Goal: Task Accomplishment & Management: Manage account settings

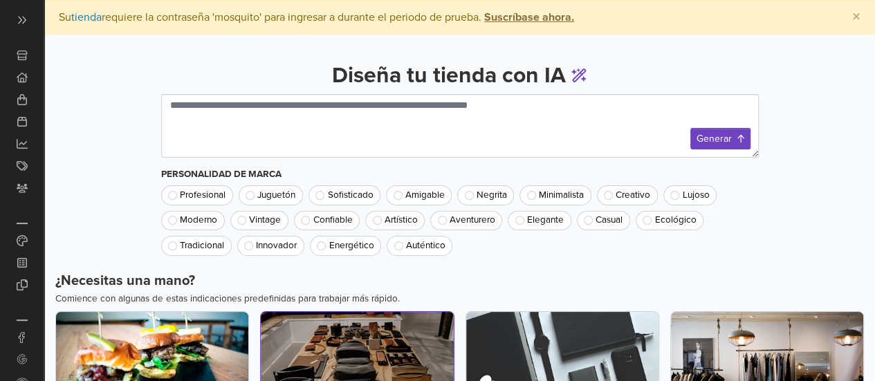
scroll to position [169, 0]
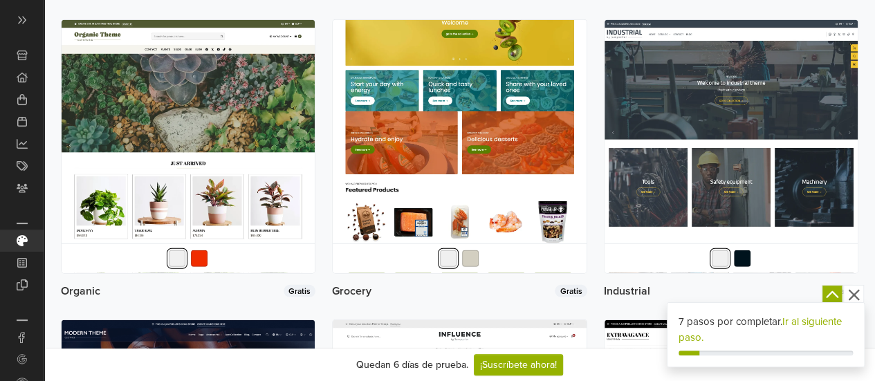
scroll to position [1798, 0]
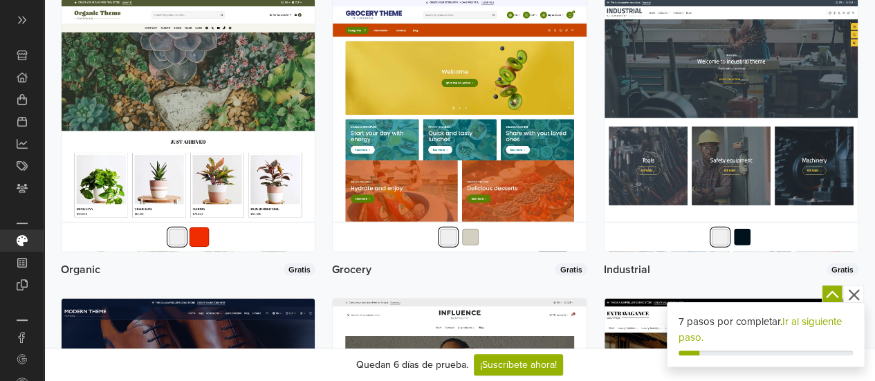
click at [203, 247] on button "button" at bounding box center [200, 237] width 20 height 20
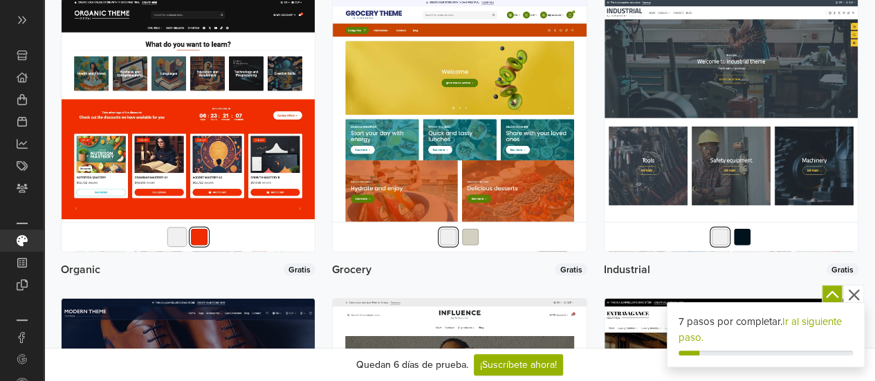
click at [180, 247] on button "button" at bounding box center [177, 237] width 20 height 20
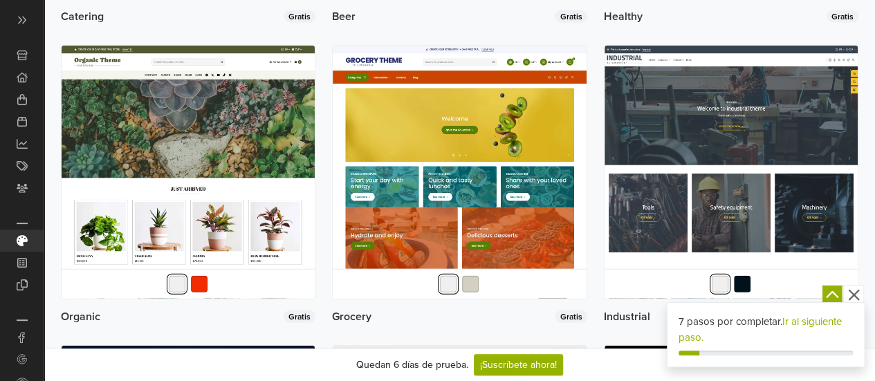
scroll to position [1729, 0]
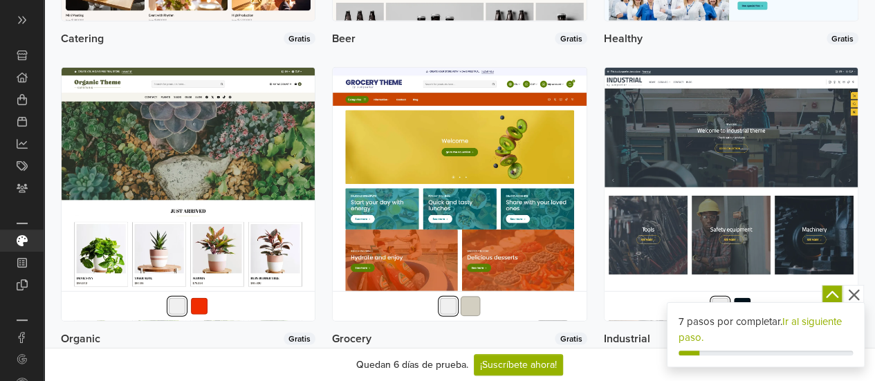
click at [466, 313] on button "button" at bounding box center [471, 306] width 20 height 20
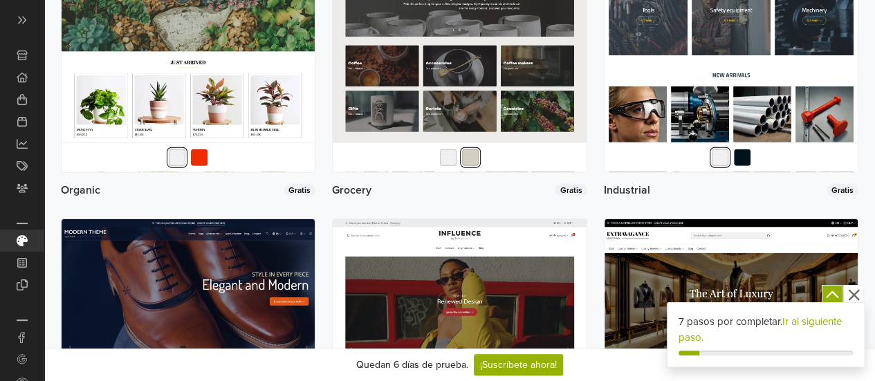
scroll to position [2006, 0]
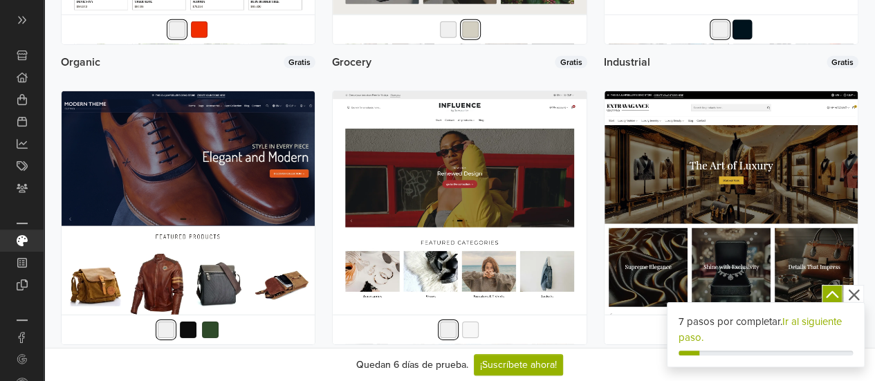
click at [746, 34] on button "button" at bounding box center [742, 29] width 20 height 20
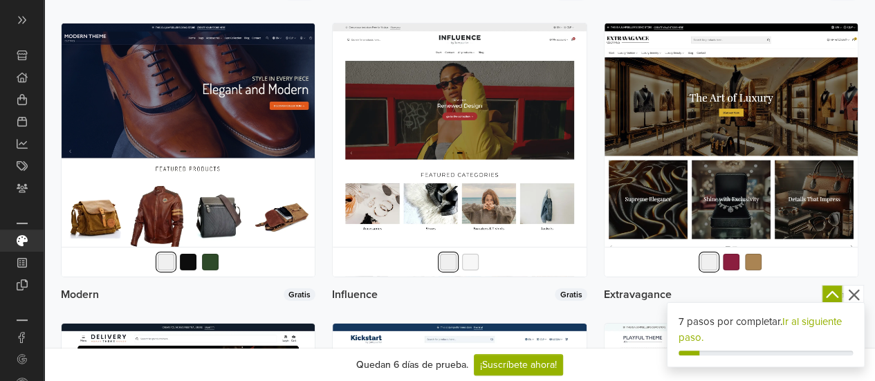
scroll to position [2075, 0]
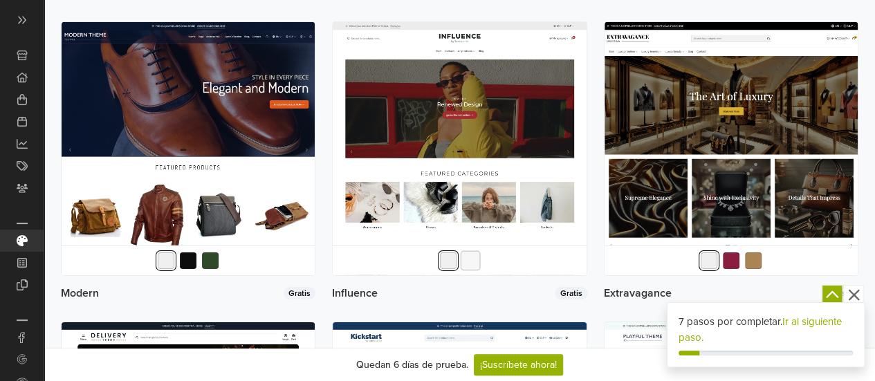
click at [468, 271] on button "button" at bounding box center [471, 261] width 20 height 20
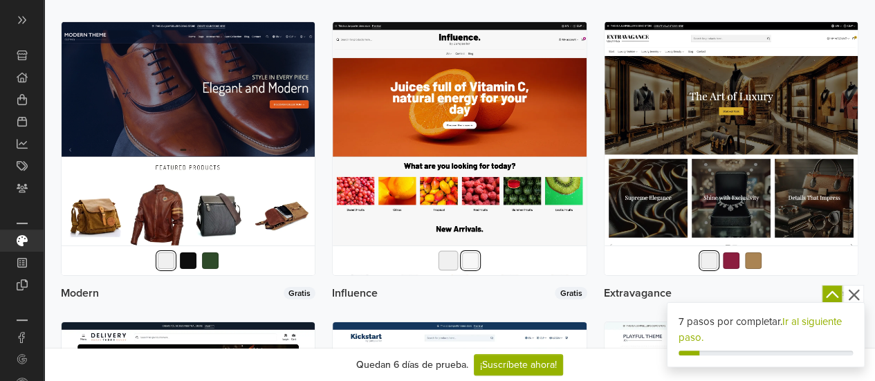
click at [447, 271] on button "button" at bounding box center [449, 261] width 20 height 20
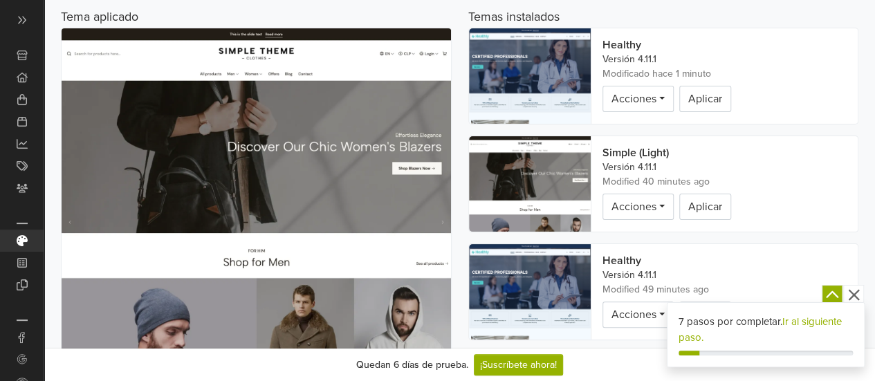
scroll to position [0, 0]
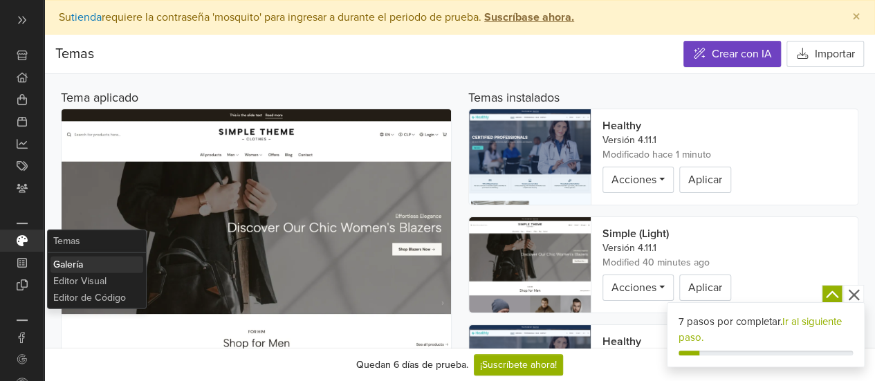
click at [114, 241] on link "Temas" at bounding box center [96, 241] width 93 height 17
click at [99, 265] on link "Galería" at bounding box center [96, 264] width 93 height 17
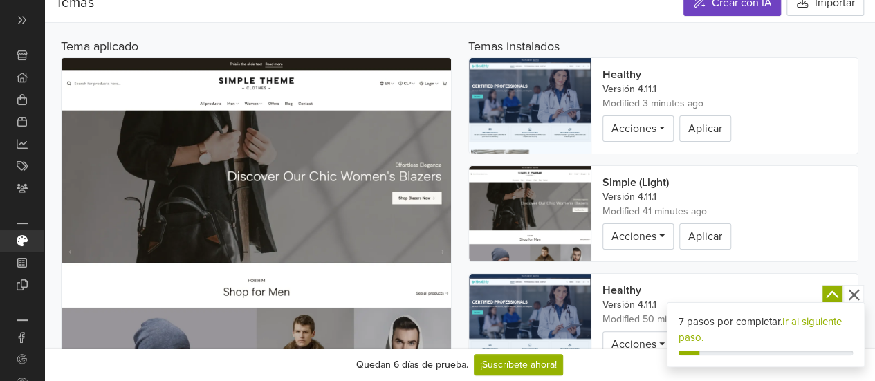
scroll to position [69, 0]
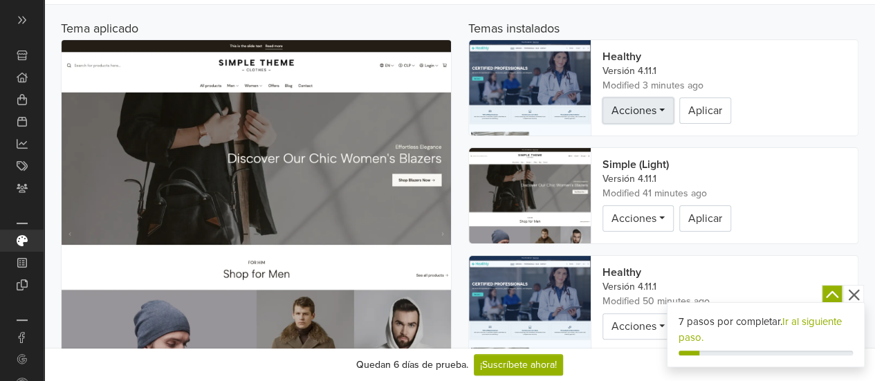
click at [655, 111] on link "Acciones" at bounding box center [637, 111] width 71 height 26
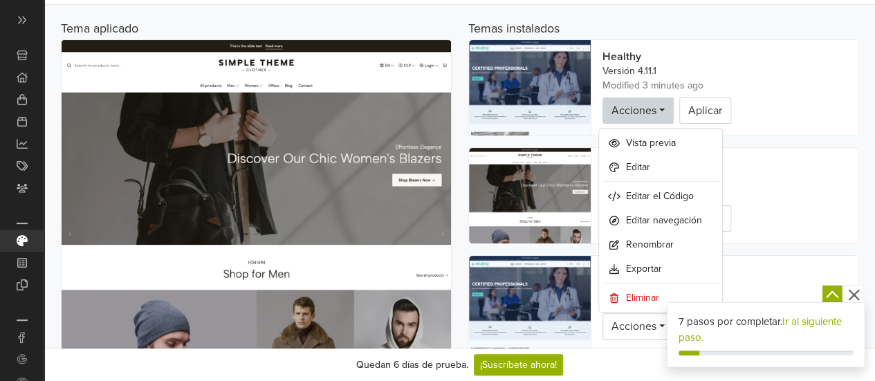
click at [792, 110] on div "Acciones Vista previa Editar Editar el Código Editar navegación Renombrar Expor…" at bounding box center [724, 111] width 244 height 26
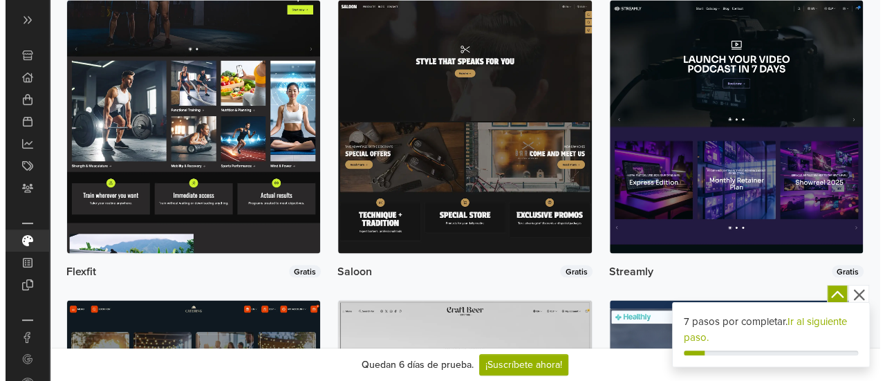
scroll to position [1176, 0]
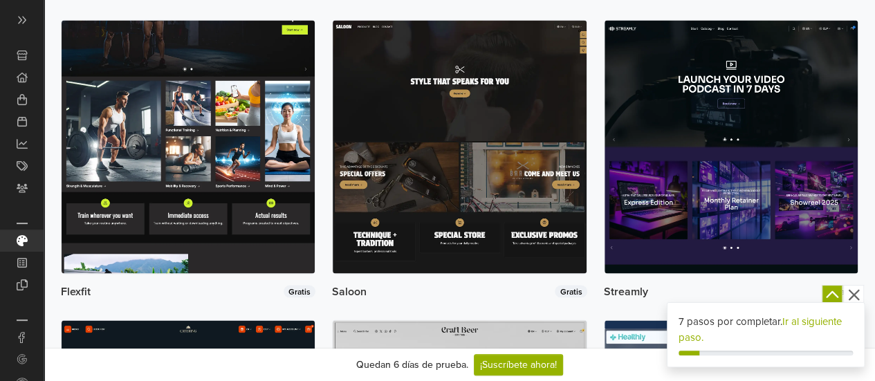
click at [148, 227] on img at bounding box center [188, 146] width 253 height 253
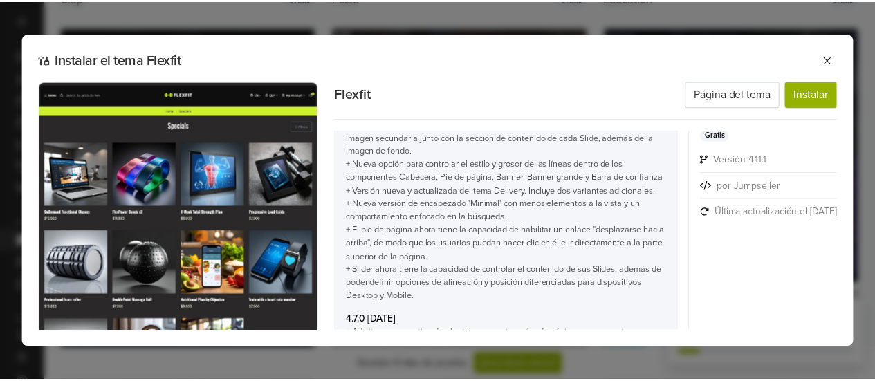
scroll to position [1867, 0]
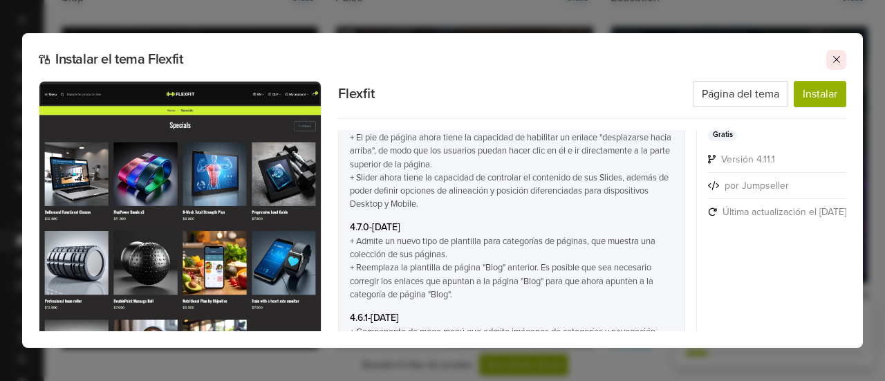
click at [844, 56] on button at bounding box center [837, 60] width 20 height 20
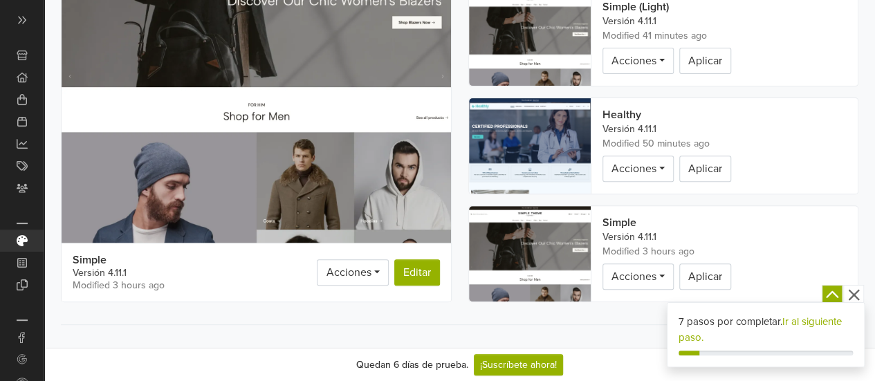
scroll to position [0, 0]
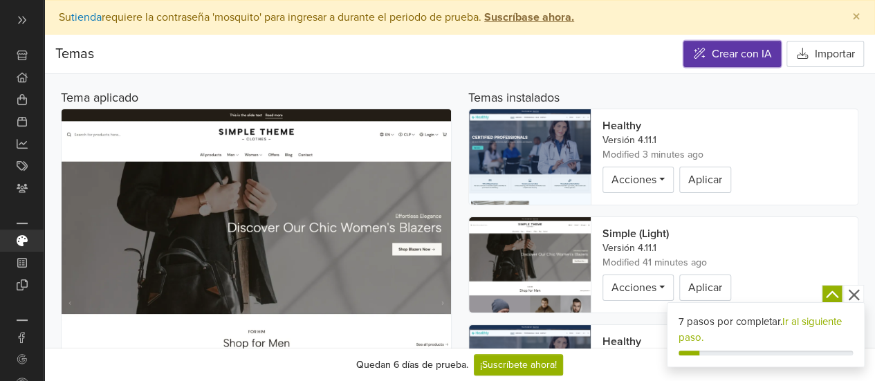
click at [710, 58] on link "Crear con IA" at bounding box center [732, 54] width 98 height 26
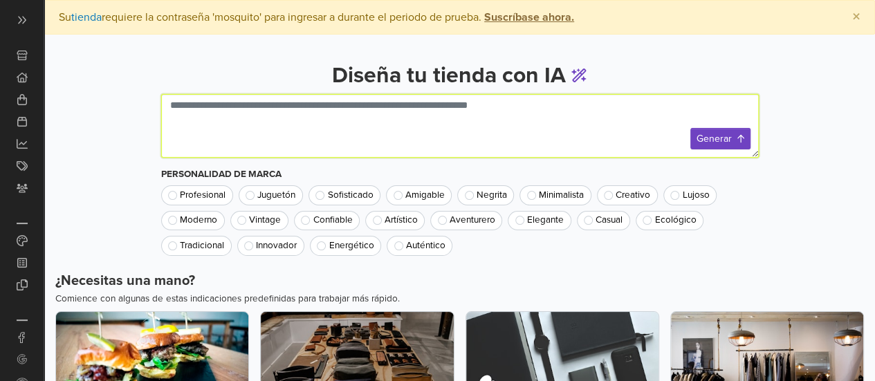
click at [443, 135] on textarea at bounding box center [460, 126] width 598 height 64
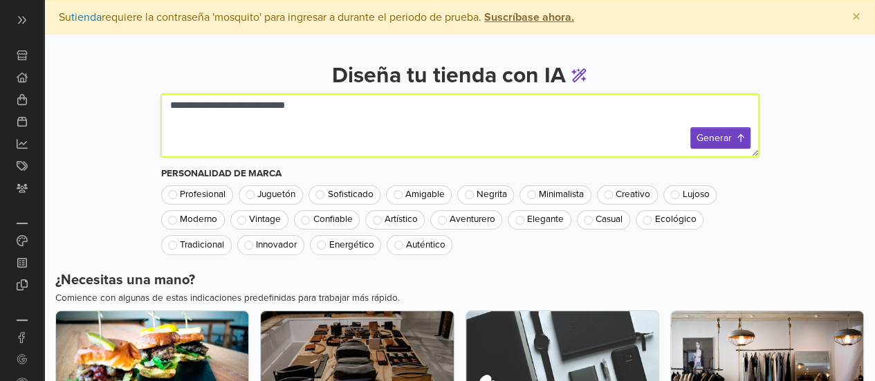
click at [185, 107] on textarea "**********" at bounding box center [460, 125] width 598 height 63
click at [299, 99] on textarea "**********" at bounding box center [460, 125] width 598 height 63
click at [234, 103] on textarea "**********" at bounding box center [460, 125] width 598 height 63
click at [340, 107] on textarea "**********" at bounding box center [460, 125] width 598 height 63
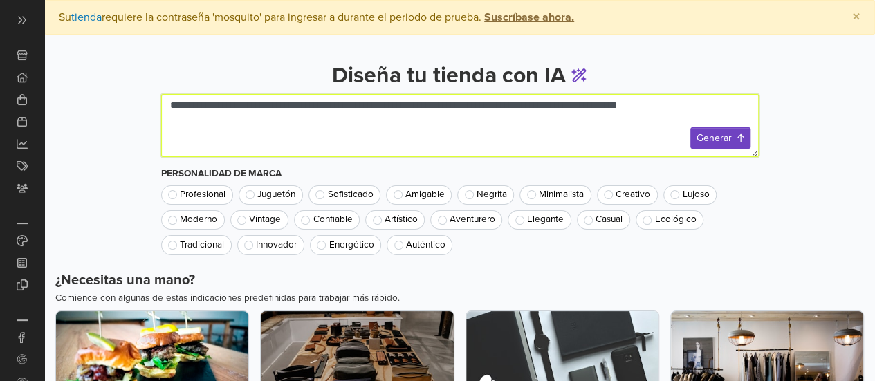
click at [560, 105] on textarea "**********" at bounding box center [460, 125] width 598 height 63
click at [580, 109] on textarea "**********" at bounding box center [460, 125] width 598 height 63
click at [196, 118] on textarea "**********" at bounding box center [460, 125] width 598 height 63
click at [493, 107] on textarea "**********" at bounding box center [460, 125] width 598 height 63
click at [555, 109] on textarea "**********" at bounding box center [460, 125] width 598 height 63
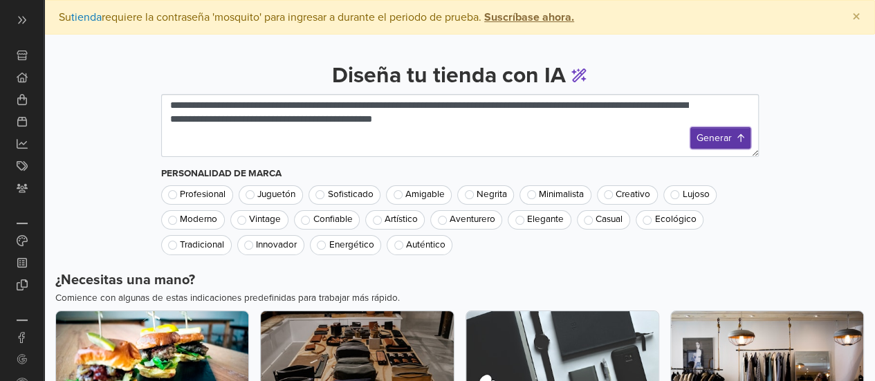
click at [715, 135] on button "Generar" at bounding box center [720, 137] width 60 height 21
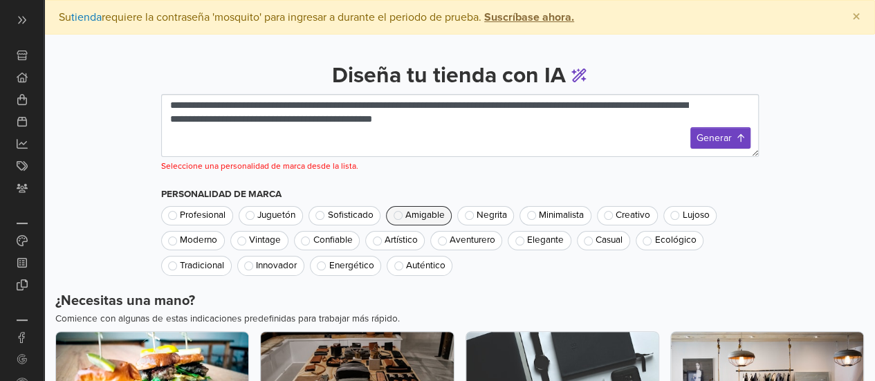
click at [412, 211] on span "Amigable" at bounding box center [424, 216] width 39 height 10
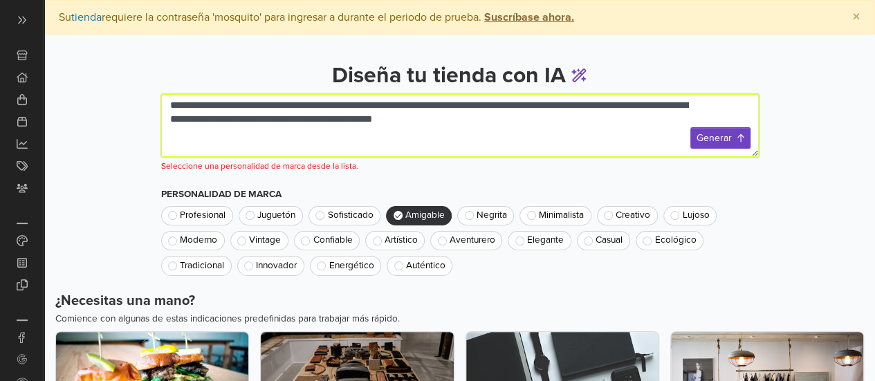
click at [465, 115] on textarea "**********" at bounding box center [460, 125] width 598 height 63
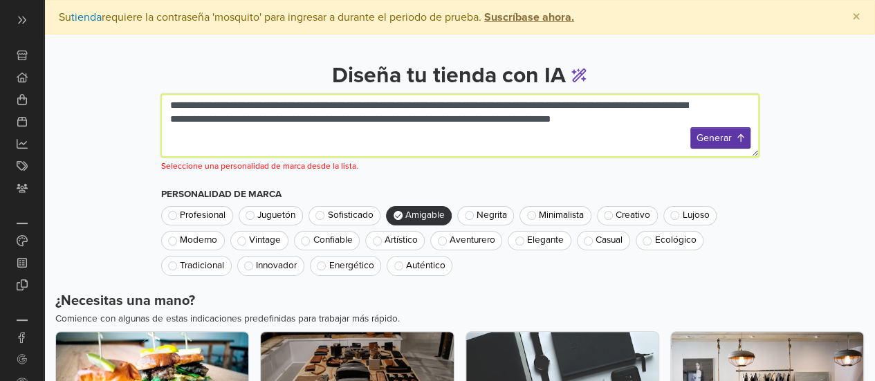
type textarea "**********"
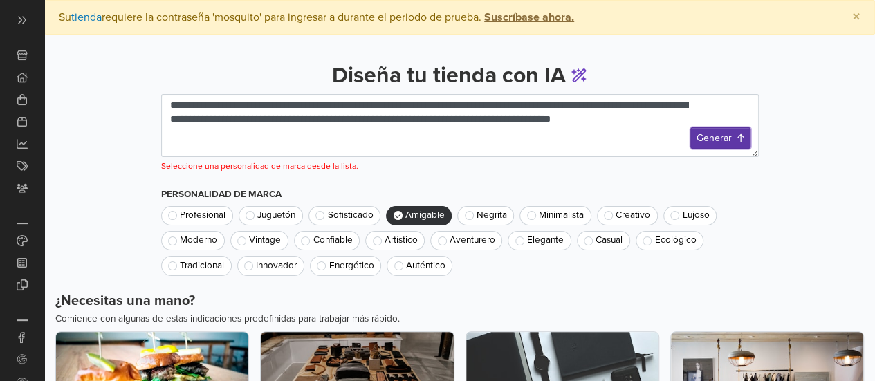
click at [725, 145] on button "Generar" at bounding box center [720, 137] width 60 height 21
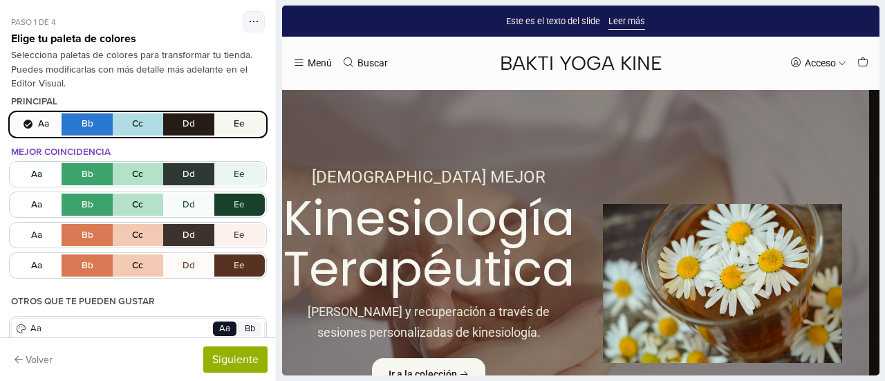
click at [49, 58] on div "Selecciona paletas de colores para transformar tu tienda. Puedes modificarlas c…" at bounding box center [138, 69] width 254 height 42
click at [249, 16] on icon "button" at bounding box center [254, 21] width 10 height 11
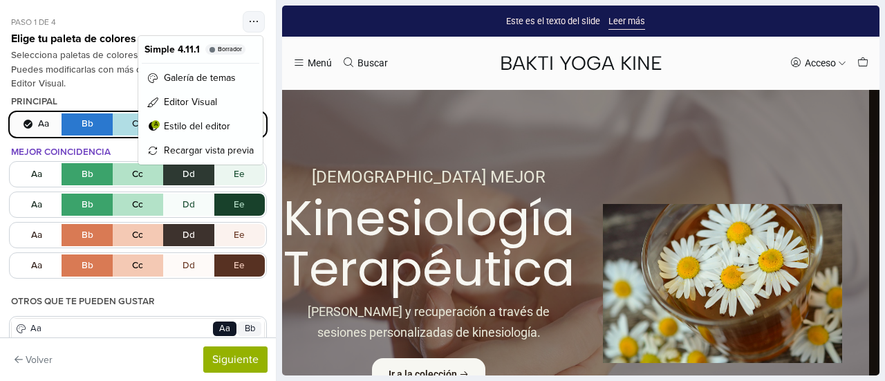
click at [86, 87] on div "Selecciona paletas de colores para transformar tu tienda. Puedes modificarlas c…" at bounding box center [138, 69] width 254 height 42
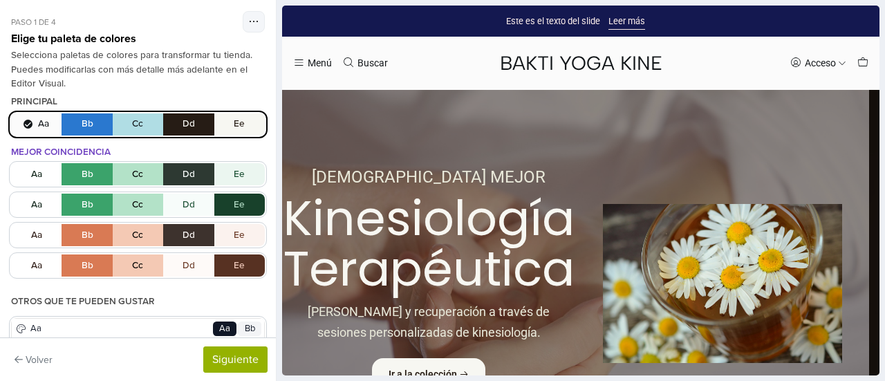
click at [47, 124] on button "Aa Bb Cc Dd Ee" at bounding box center [138, 124] width 254 height 22
click at [80, 122] on button "Aa Bb Cc Dd Ee" at bounding box center [138, 124] width 254 height 22
drag, startPoint x: 80, startPoint y: 122, endPoint x: 67, endPoint y: 124, distance: 13.3
click at [67, 124] on button "Aa Bb Cc Dd Ee" at bounding box center [138, 124] width 254 height 22
click at [21, 117] on button "Aa Bb Cc Dd Ee" at bounding box center [138, 124] width 254 height 22
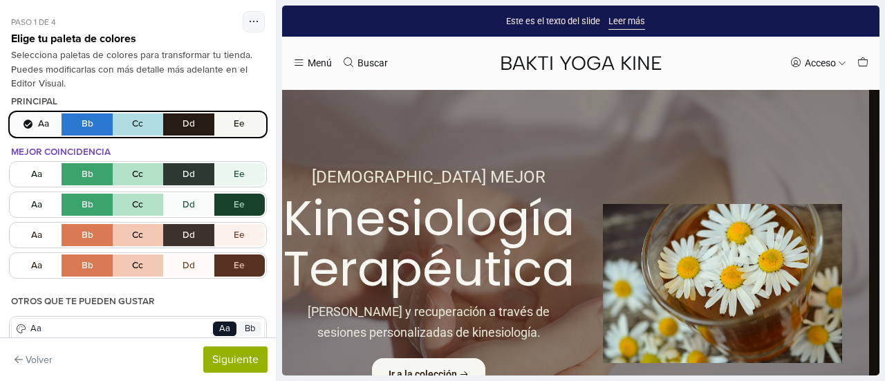
click at [229, 28] on div "Paso 1 de 4 Simple 4.11.1 Borrador Galería de temas Editor Visual A Estilo del …" at bounding box center [138, 21] width 254 height 21
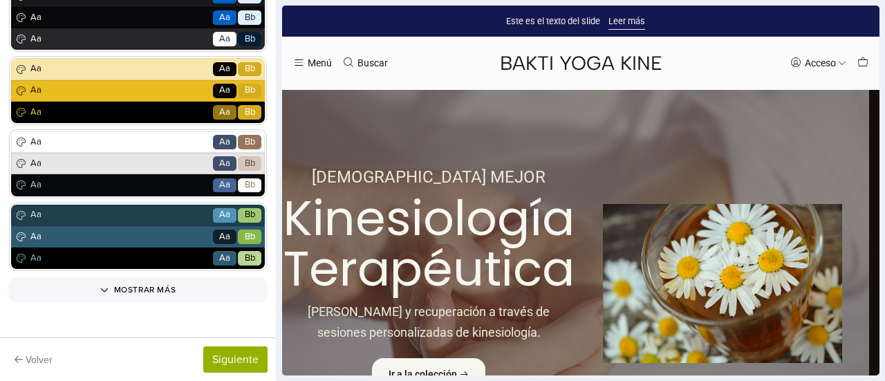
scroll to position [423, 0]
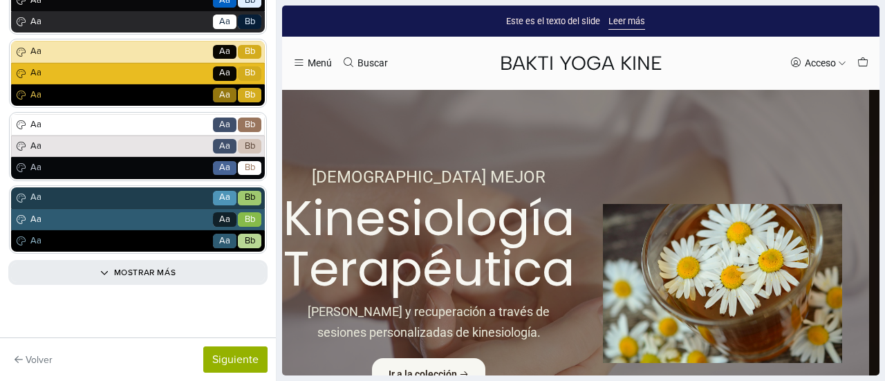
click at [167, 268] on button "Mostrar más" at bounding box center [138, 272] width 254 height 19
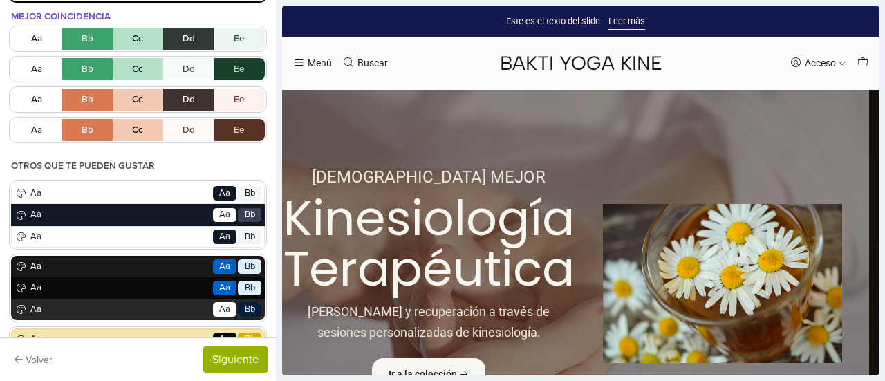
scroll to position [138, 0]
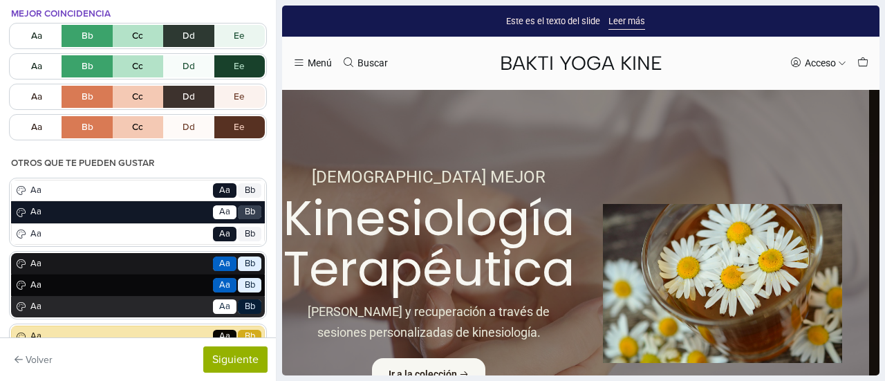
click at [154, 113] on div "Aa Bb Cc Dd Ee Aa Bb Cc Dd Ee Aa Bb Cc Dd Ee Aa Bb Cc Dd Ee" at bounding box center [138, 81] width 254 height 113
click at [122, 121] on button "Aa Bb Cc Dd Ee" at bounding box center [138, 127] width 254 height 22
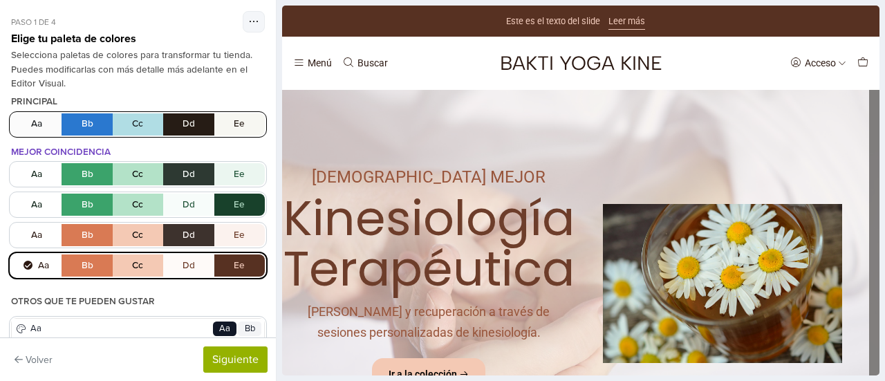
click at [107, 131] on button "Aa Bb Cc Dd Ee" at bounding box center [138, 124] width 254 height 22
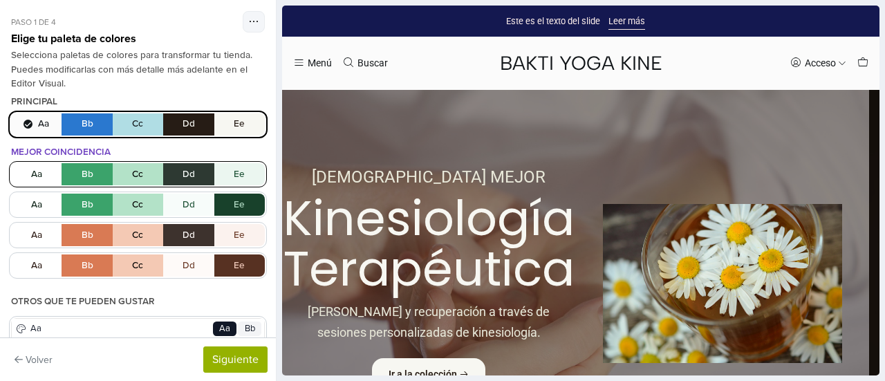
click at [134, 176] on button "Aa Bb Cc Dd Ee" at bounding box center [138, 174] width 254 height 22
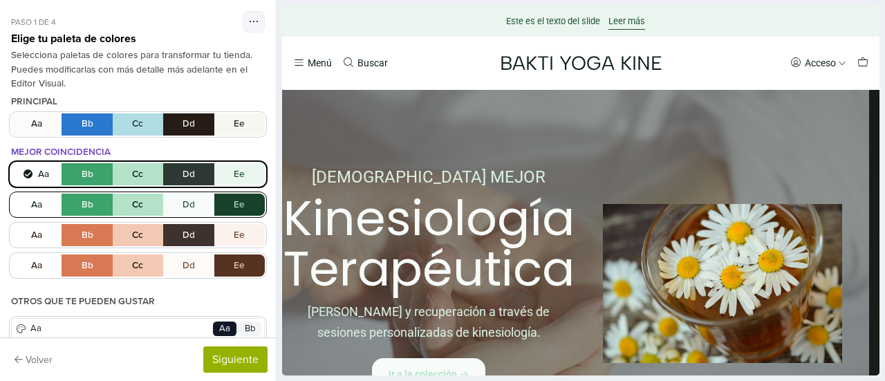
click at [133, 204] on button "Aa Bb Cc Dd Ee" at bounding box center [138, 205] width 254 height 22
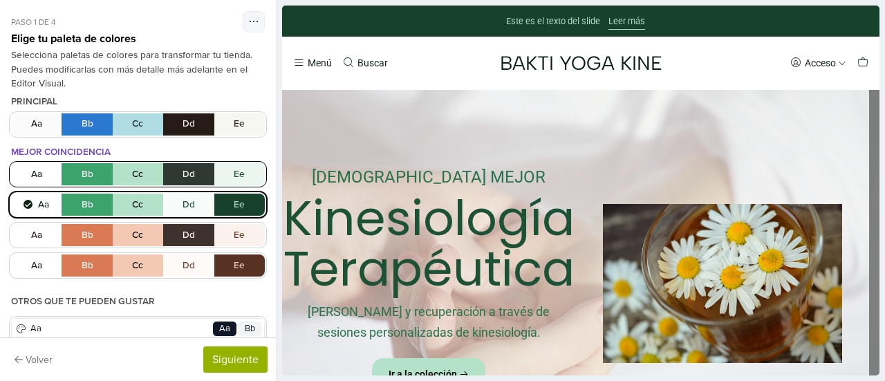
click at [131, 169] on button "Aa Bb Cc Dd Ee" at bounding box center [138, 174] width 254 height 22
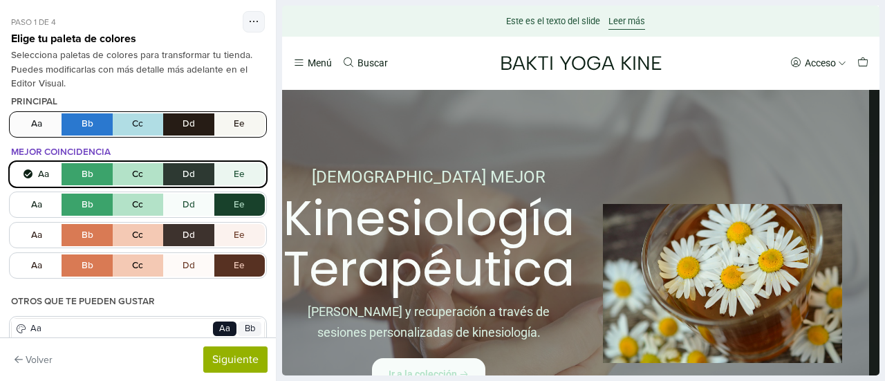
click at [137, 127] on button "Aa Bb Cc Dd Ee" at bounding box center [138, 124] width 254 height 22
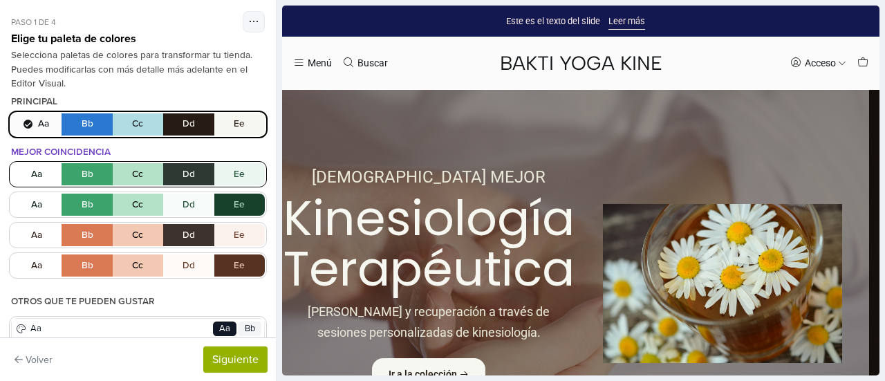
click at [133, 183] on button "Aa Bb Cc Dd Ee" at bounding box center [138, 174] width 254 height 22
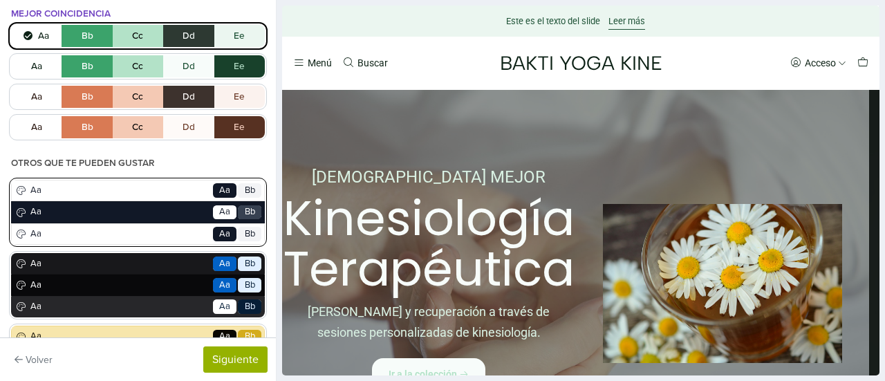
scroll to position [0, 0]
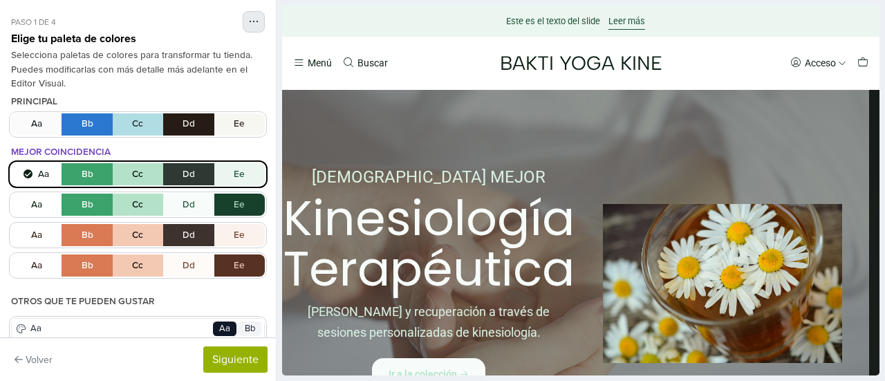
click at [249, 19] on icon "button" at bounding box center [254, 21] width 10 height 11
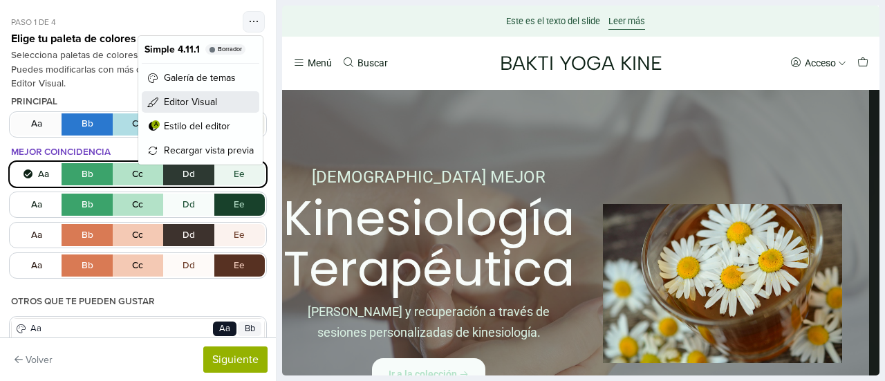
click at [217, 108] on link "Editor Visual" at bounding box center [201, 101] width 118 height 21
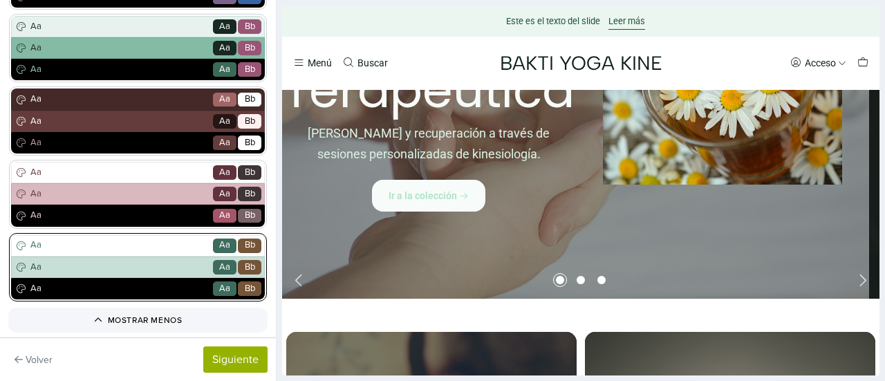
scroll to position [1011, 0]
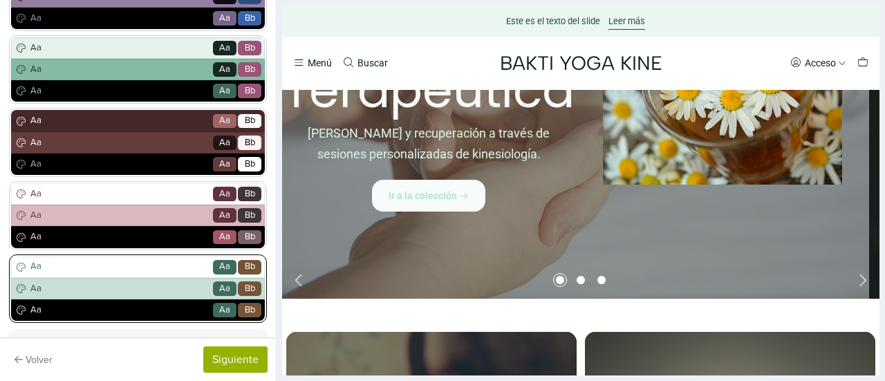
click at [119, 275] on div "Aa Go Aa Bb" at bounding box center [138, 267] width 254 height 21
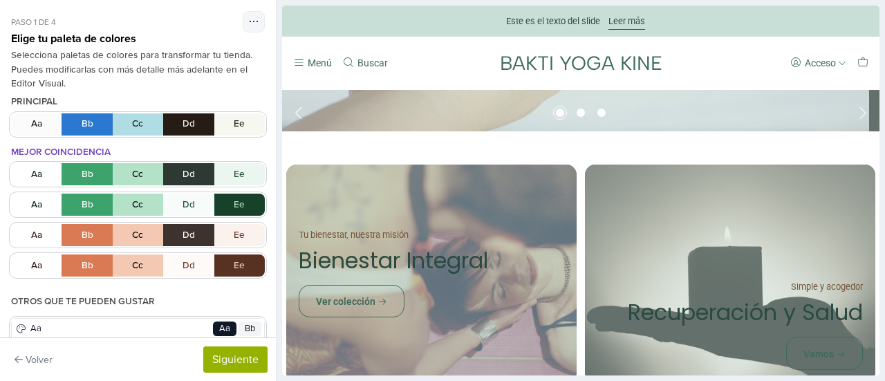
scroll to position [138, 0]
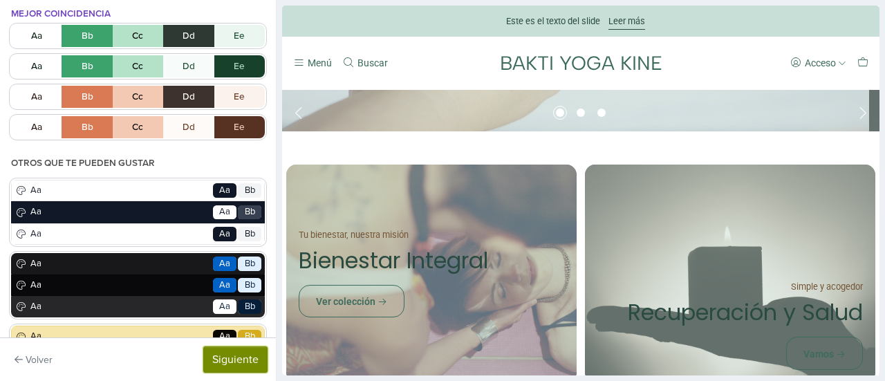
click at [231, 358] on button "Siguiente" at bounding box center [235, 360] width 64 height 26
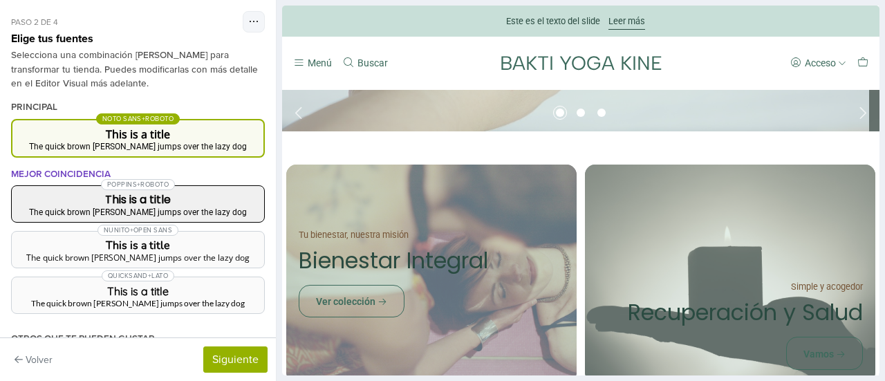
click at [195, 203] on h3 "This is a title" at bounding box center [138, 199] width 230 height 11
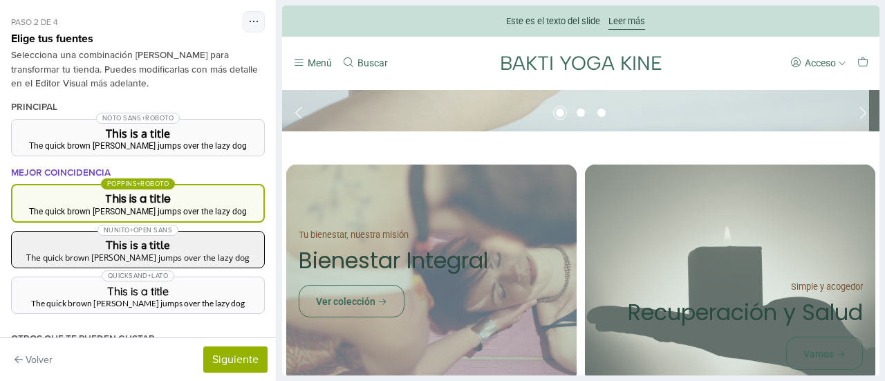
click at [199, 234] on div "Nunito + Open Sans" at bounding box center [138, 230] width 252 height 14
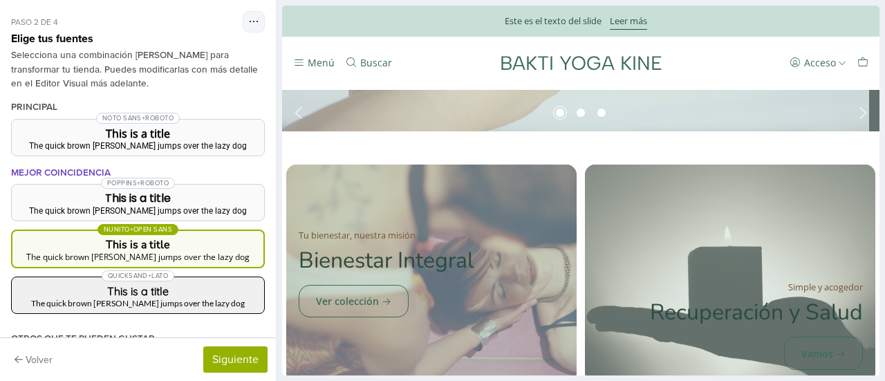
click at [206, 273] on div "Quicksand + Lato" at bounding box center [138, 276] width 252 height 14
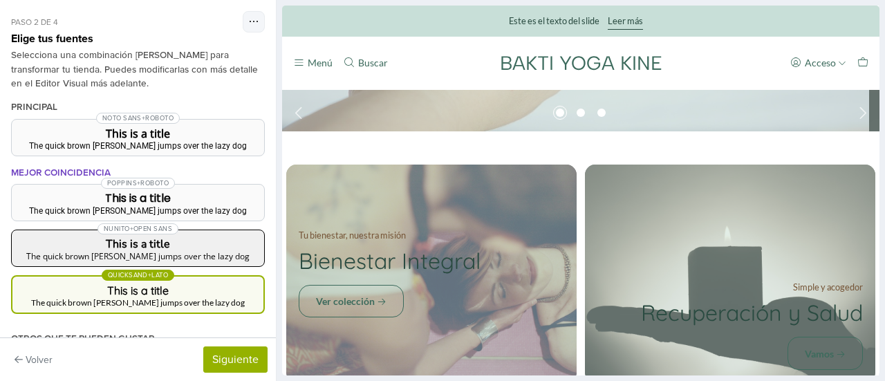
click at [203, 246] on h3 "This is a title" at bounding box center [138, 244] width 230 height 11
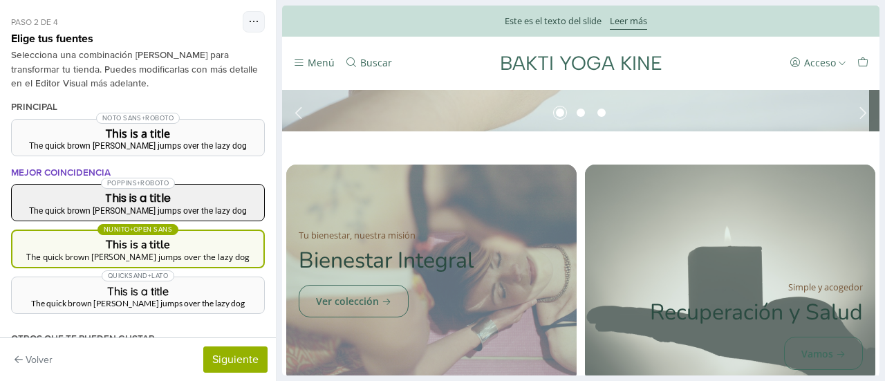
click at [203, 201] on h3 "This is a title" at bounding box center [138, 198] width 230 height 11
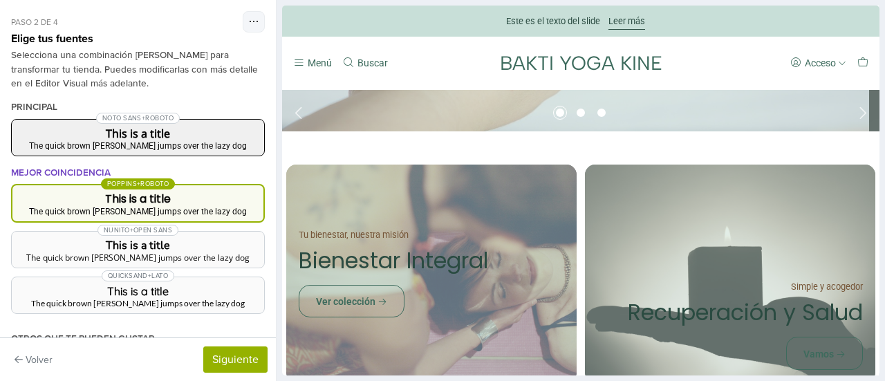
click at [201, 149] on div "The quick brown fox jumps over the lazy dog" at bounding box center [138, 146] width 230 height 8
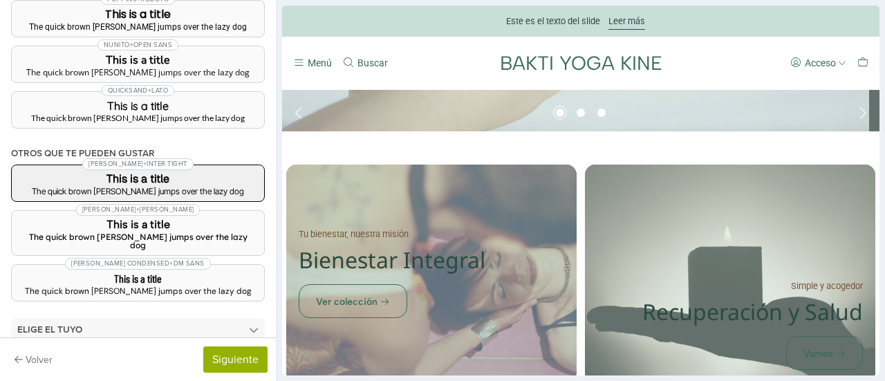
scroll to position [207, 0]
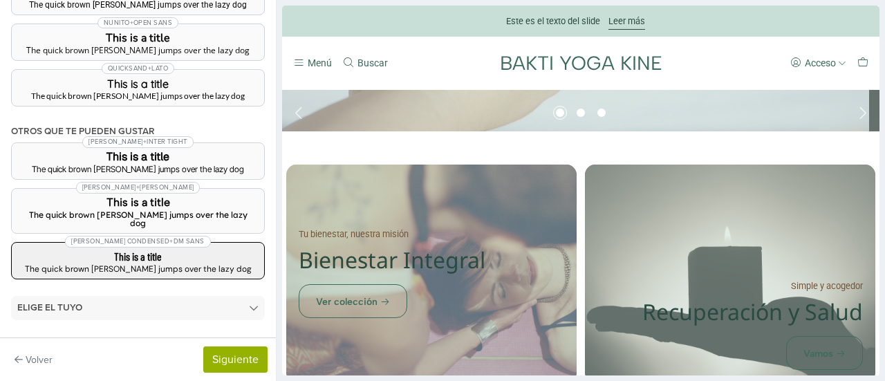
click at [194, 242] on button "Barlow Condensed + DM Sans This is a title The quick brown fox jumps over the l…" at bounding box center [138, 260] width 254 height 37
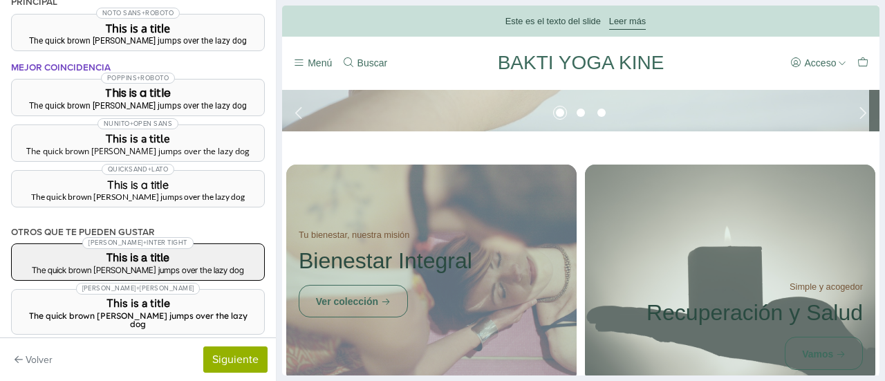
scroll to position [0, 0]
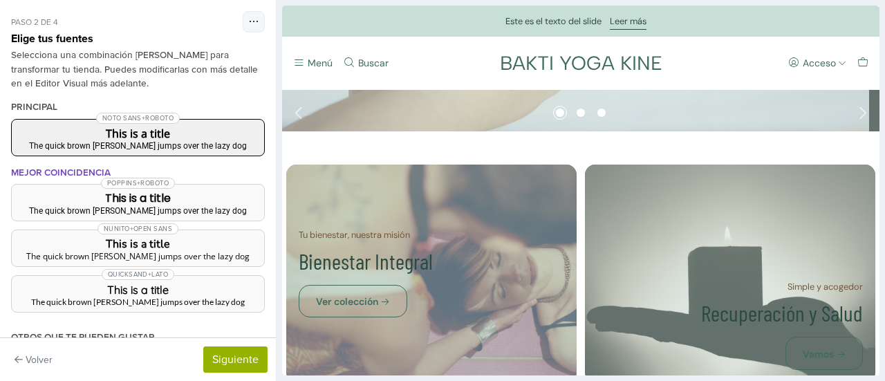
click at [185, 135] on h3 "This is a title" at bounding box center [138, 133] width 230 height 11
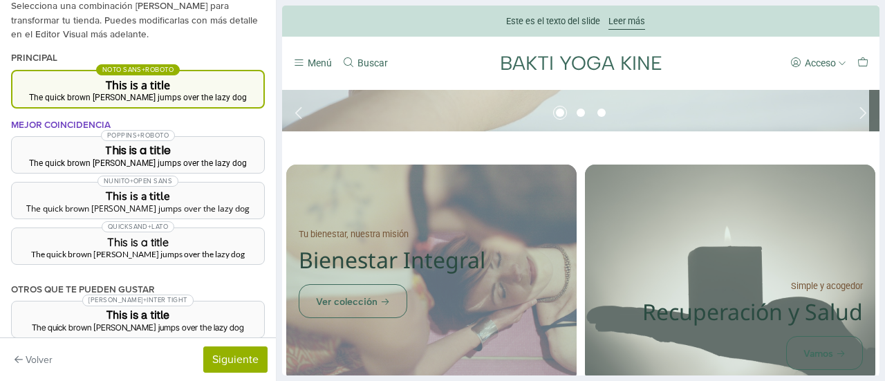
scroll to position [69, 0]
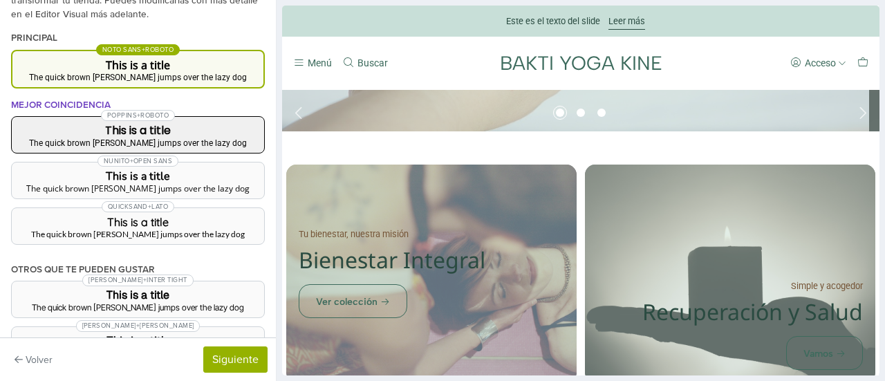
click at [186, 136] on button "Poppins + Roboto This is a title The quick brown fox jumps over the lazy dog" at bounding box center [138, 134] width 254 height 37
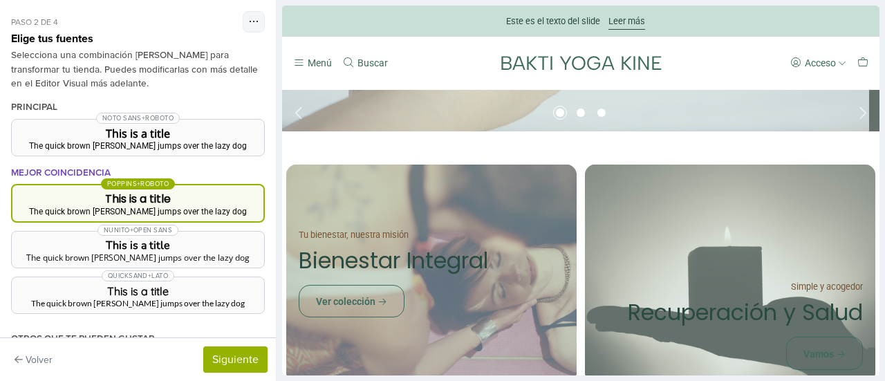
click at [203, 178] on div "Poppins + Roboto" at bounding box center [137, 184] width 251 height 14
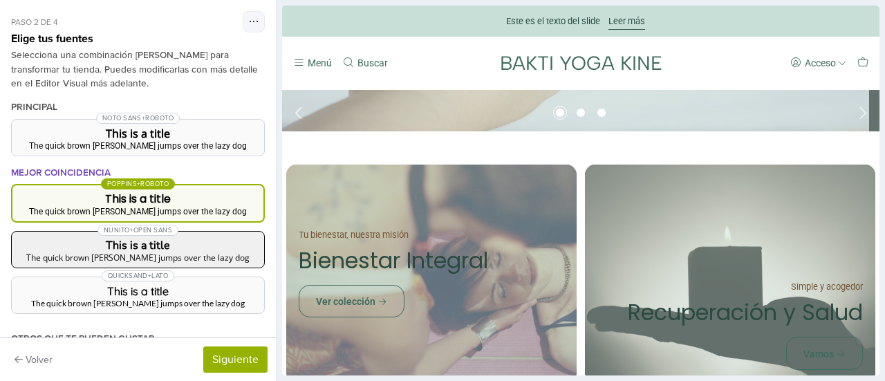
click at [209, 255] on div "The quick brown fox jumps over the lazy dog" at bounding box center [138, 258] width 230 height 8
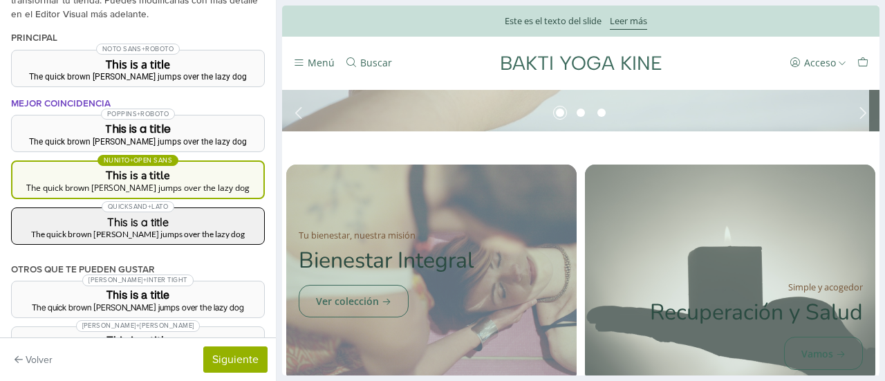
click at [207, 216] on h3 "This is a title" at bounding box center [138, 221] width 230 height 11
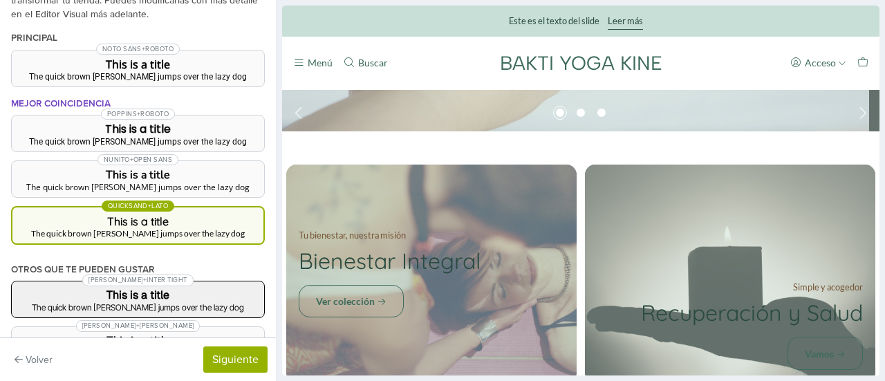
click at [216, 297] on h3 "This is a title" at bounding box center [138, 295] width 230 height 11
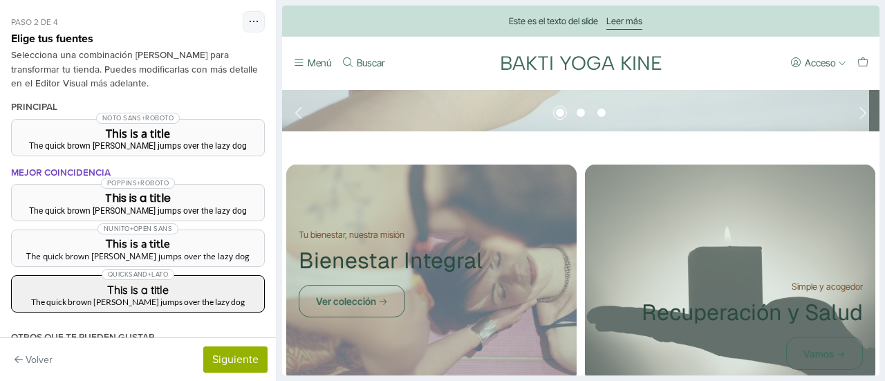
scroll to position [138, 0]
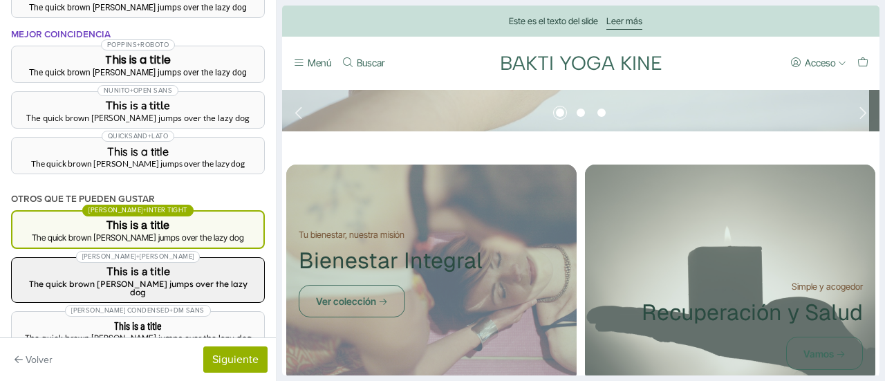
click at [209, 263] on button "Albert Sans + Lexend This is a title The quick brown fox jumps over the lazy dog" at bounding box center [138, 280] width 254 height 46
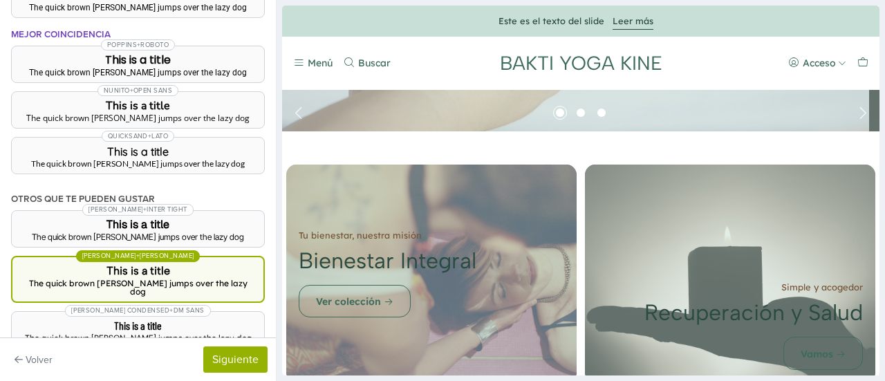
scroll to position [207, 0]
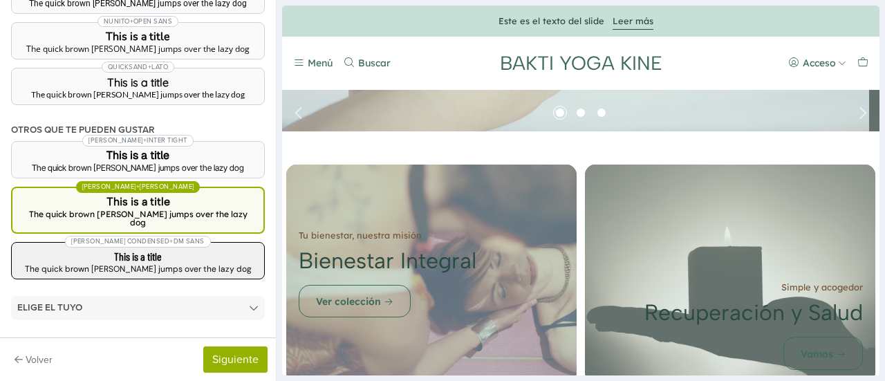
click at [203, 265] on div "The quick brown fox jumps over the lazy dog" at bounding box center [138, 269] width 230 height 8
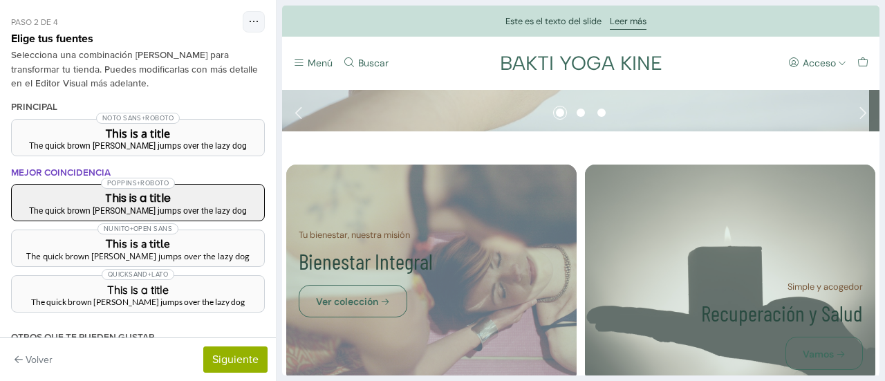
click at [206, 207] on div "The quick brown fox jumps over the lazy dog" at bounding box center [138, 211] width 230 height 8
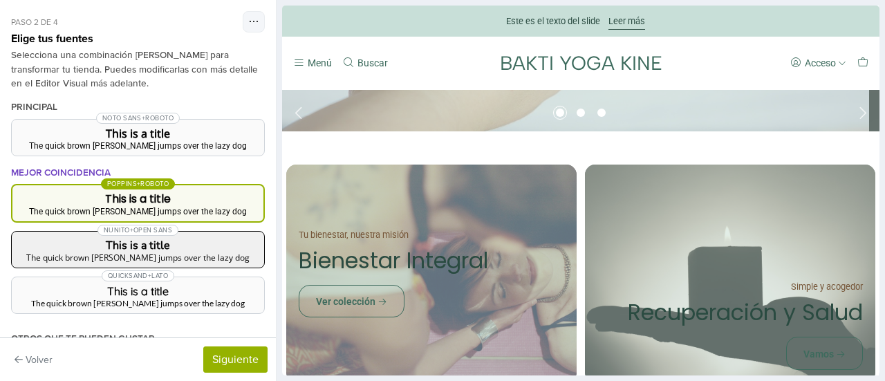
click at [210, 244] on h3 "This is a title" at bounding box center [138, 245] width 230 height 11
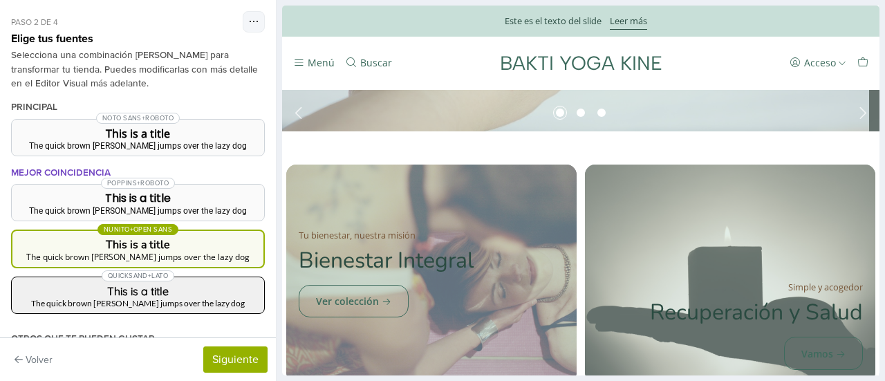
click at [226, 294] on h3 "This is a title" at bounding box center [138, 291] width 230 height 11
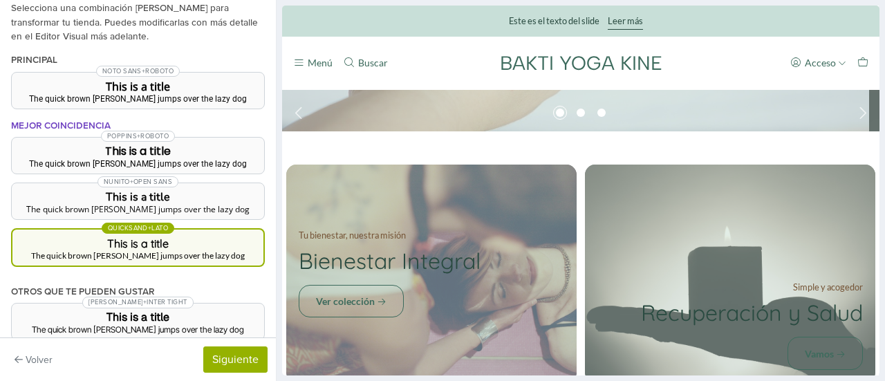
scroll to position [69, 0]
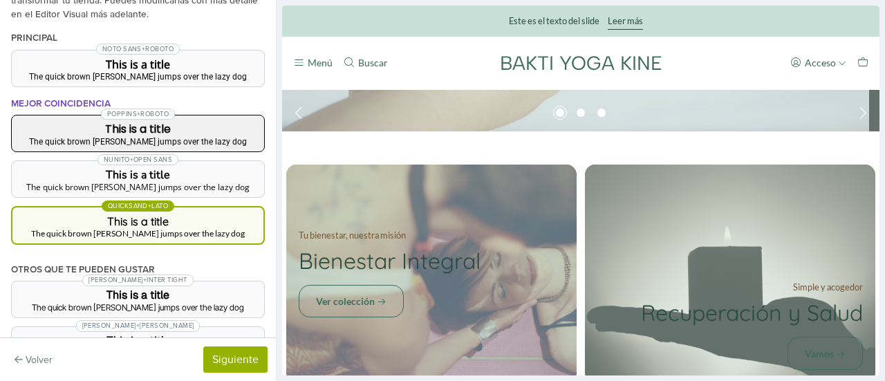
click at [172, 138] on div "The quick brown fox jumps over the lazy dog" at bounding box center [138, 142] width 230 height 8
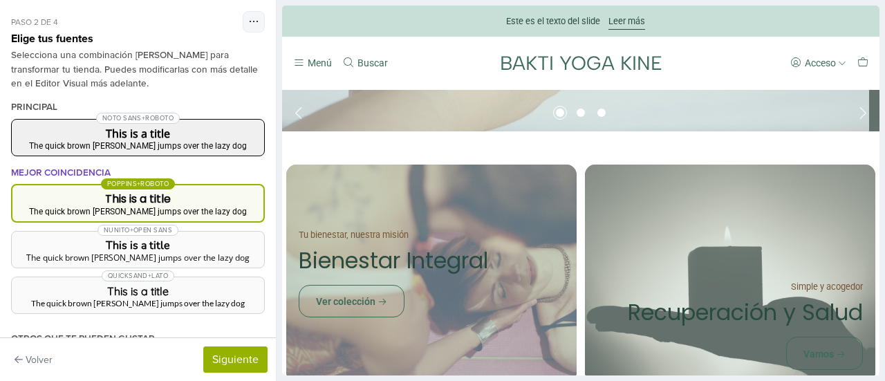
click at [184, 143] on div "The quick brown fox jumps over the lazy dog" at bounding box center [138, 146] width 230 height 8
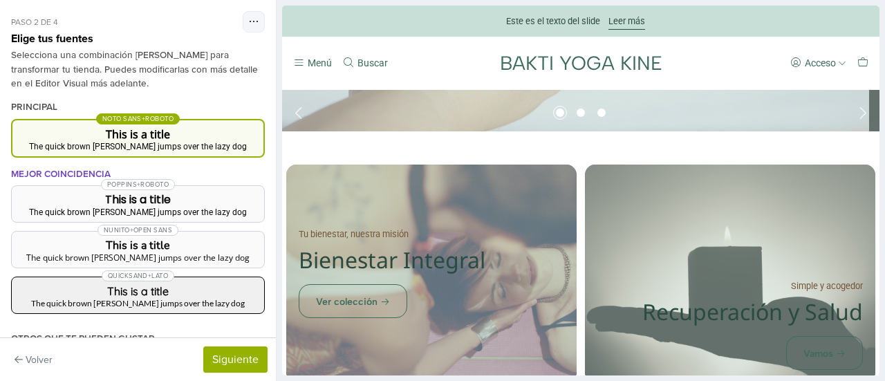
click at [207, 288] on h3 "This is a title" at bounding box center [138, 291] width 230 height 11
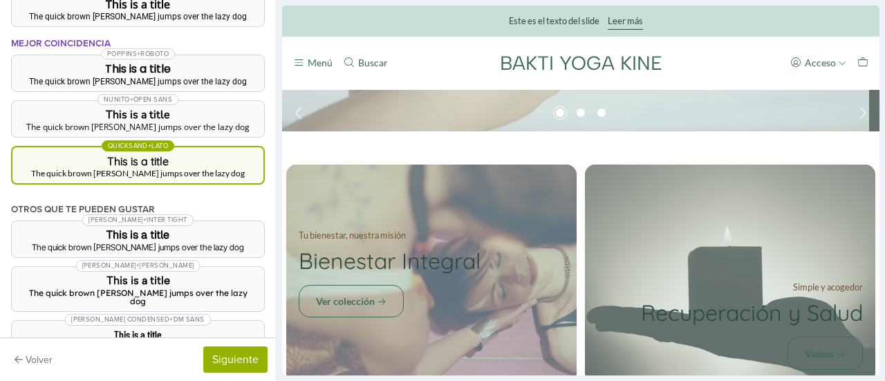
scroll to position [138, 0]
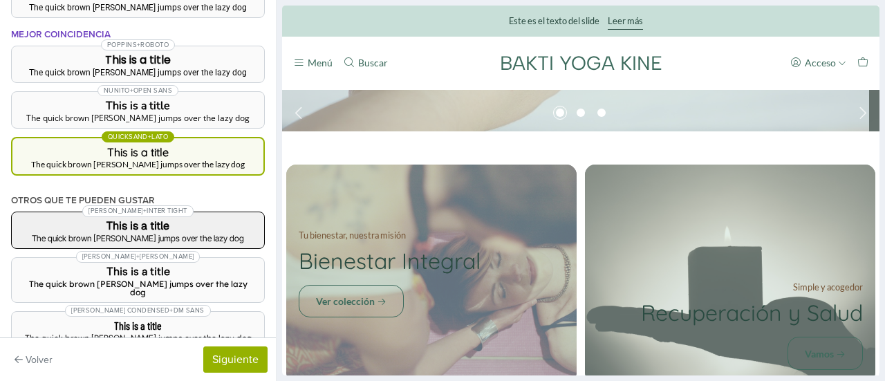
click at [185, 237] on div "The quick brown fox jumps over the lazy dog" at bounding box center [138, 238] width 230 height 8
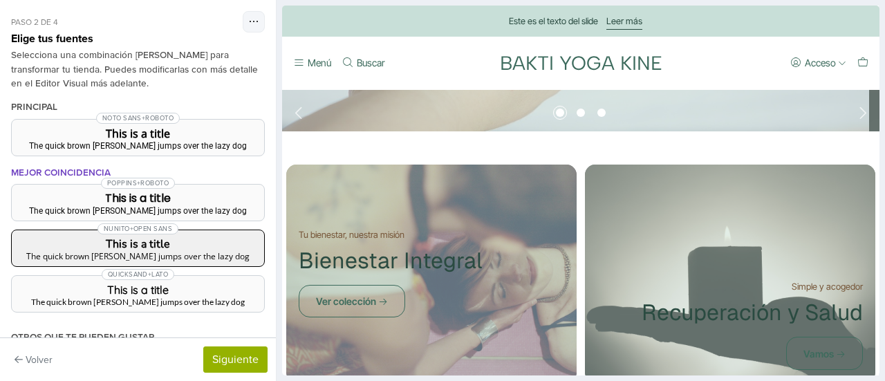
click at [194, 264] on button "Nunito + Open Sans This is a title The quick brown fox jumps over the lazy dog" at bounding box center [138, 248] width 254 height 37
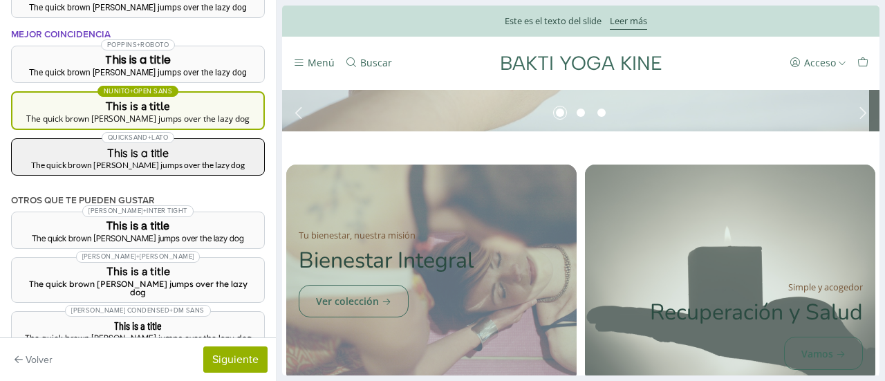
click at [195, 161] on div "The quick brown fox jumps over the lazy dog" at bounding box center [138, 165] width 230 height 8
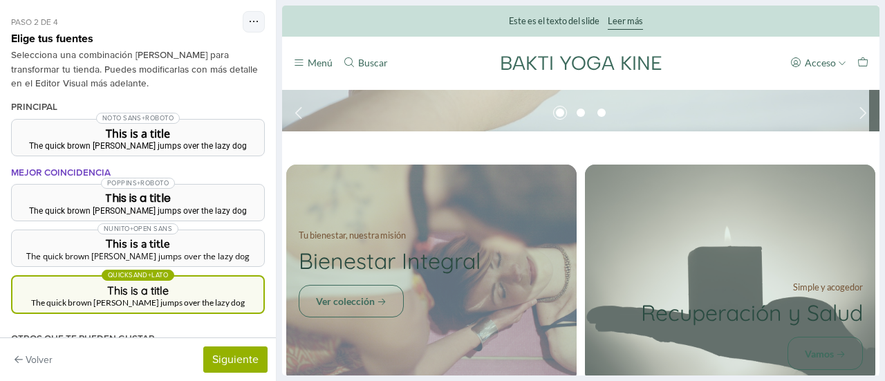
scroll to position [207, 0]
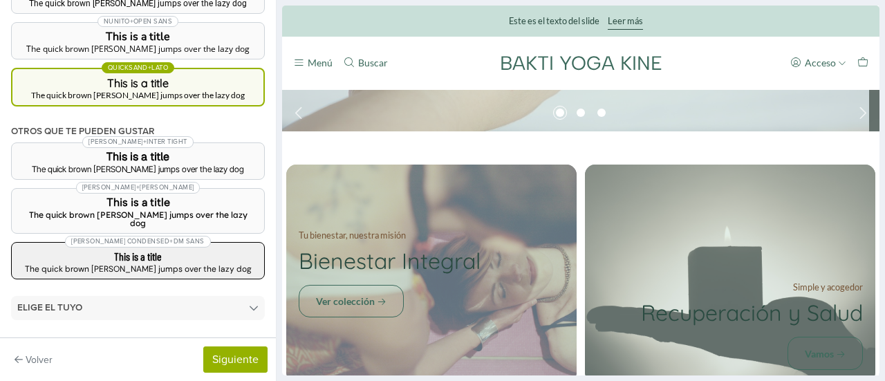
click at [184, 251] on h3 "This is a title" at bounding box center [138, 256] width 230 height 11
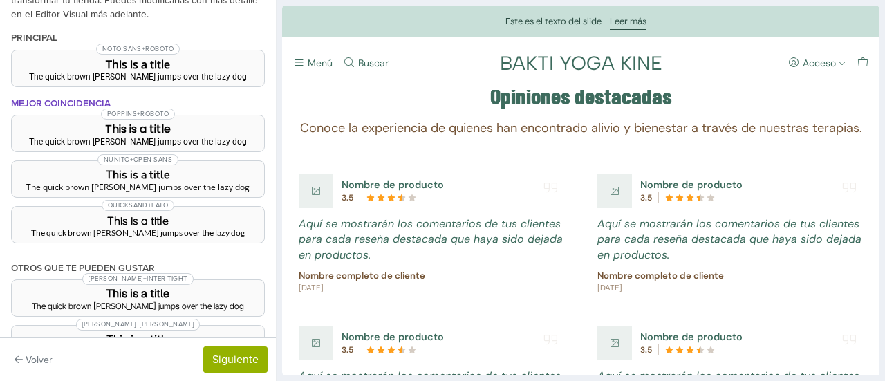
scroll to position [2006, 0]
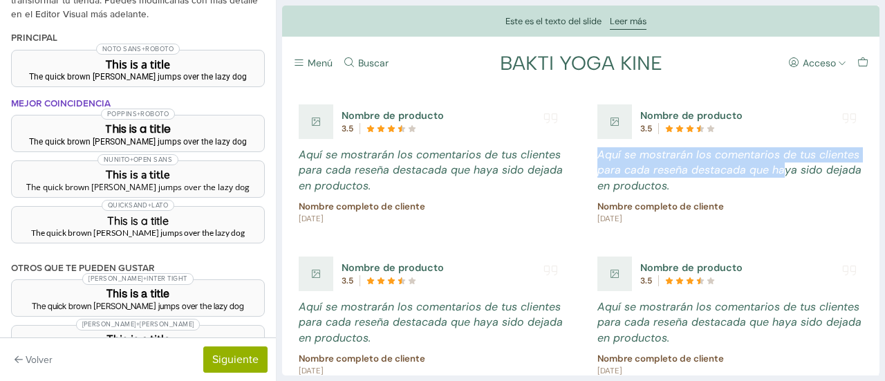
drag, startPoint x: 765, startPoint y: 114, endPoint x: 787, endPoint y: 164, distance: 54.5
click at [786, 164] on div "Nombre de producto 3.5 Aquí se mostrarán los comentarios de tus clientes para c…" at bounding box center [730, 164] width 290 height 144
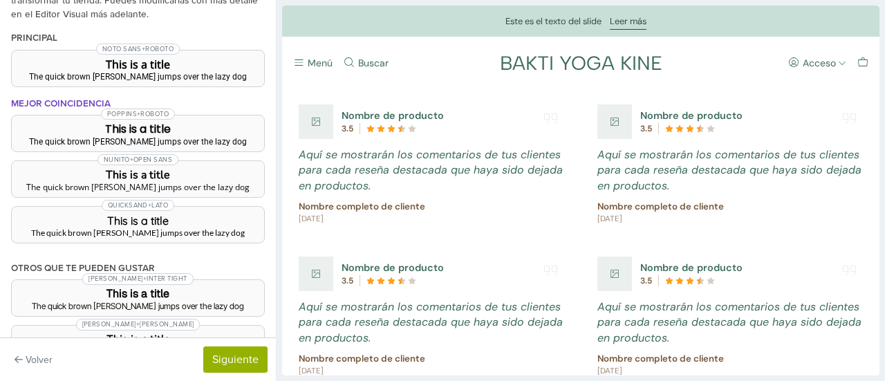
click at [738, 219] on div "Nombre de producto 3.5 Aquí se mostrarán los comentarios de tus clientes para c…" at bounding box center [581, 316] width 598 height 448
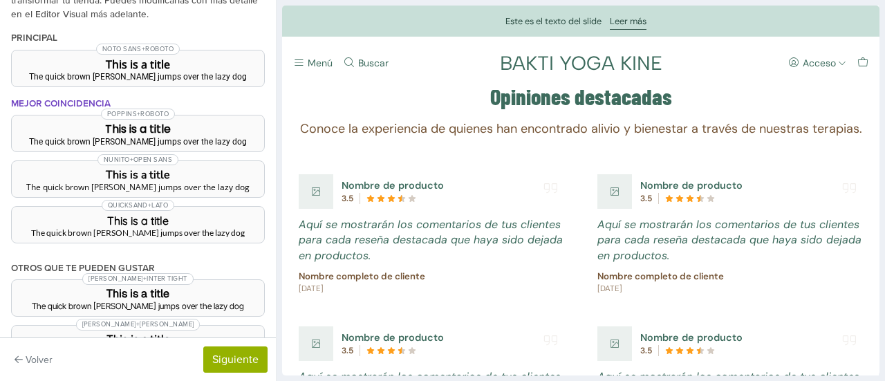
scroll to position [1798, 0]
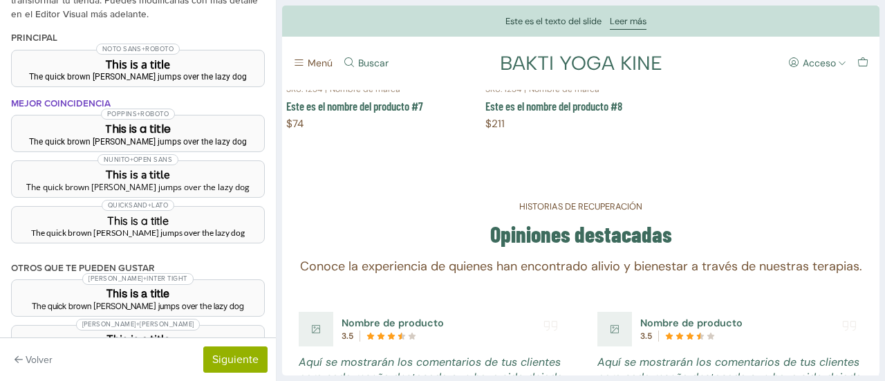
click at [302, 67] on icon "Menú" at bounding box center [299, 63] width 12 height 12
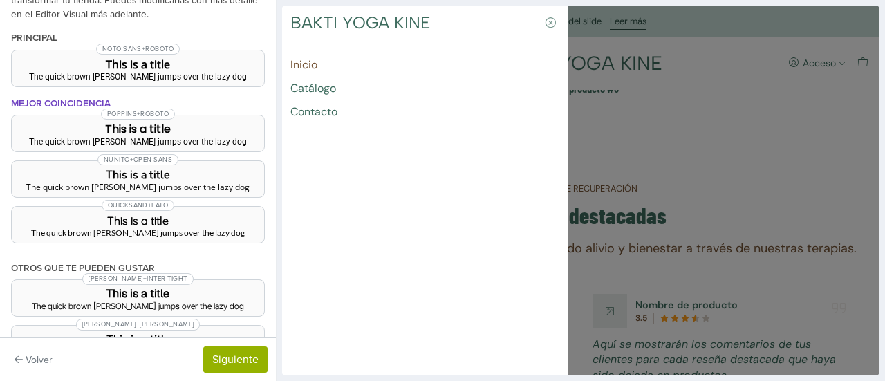
scroll to position [1813, 0]
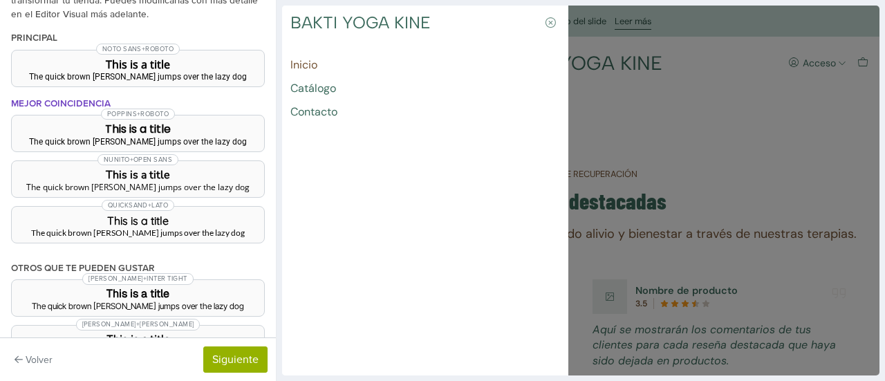
click at [677, 66] on div at bounding box center [581, 191] width 598 height 370
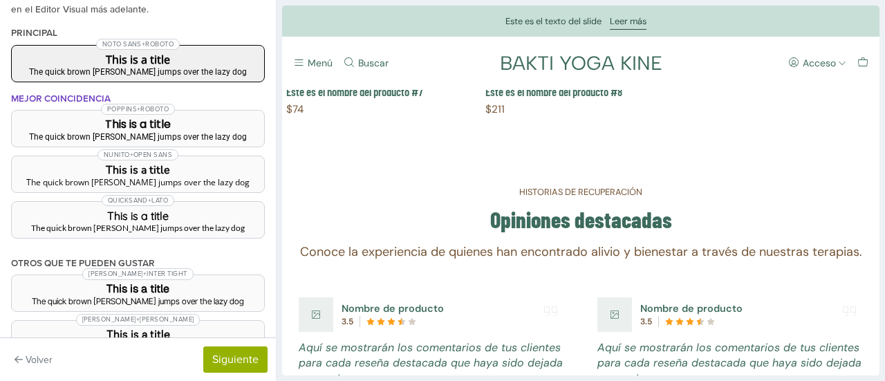
scroll to position [0, 0]
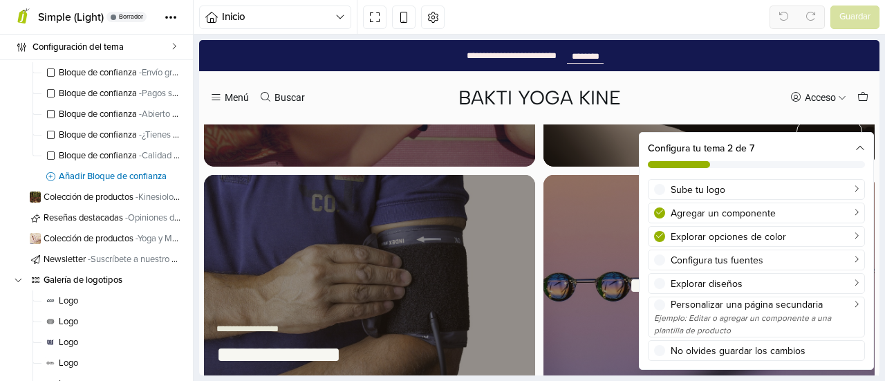
scroll to position [622, 0]
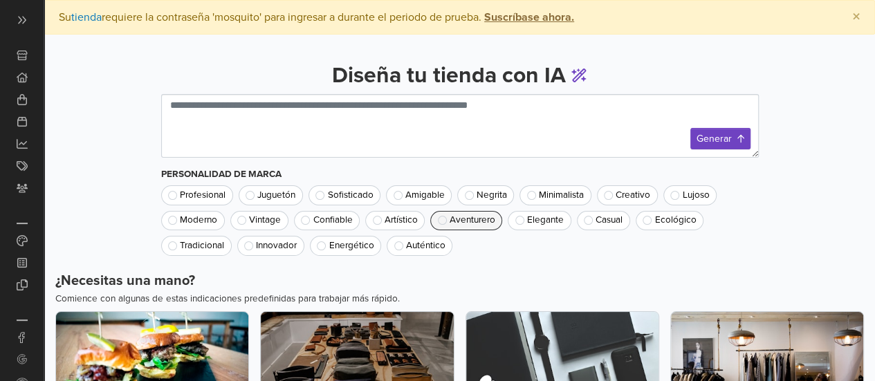
scroll to position [169, 0]
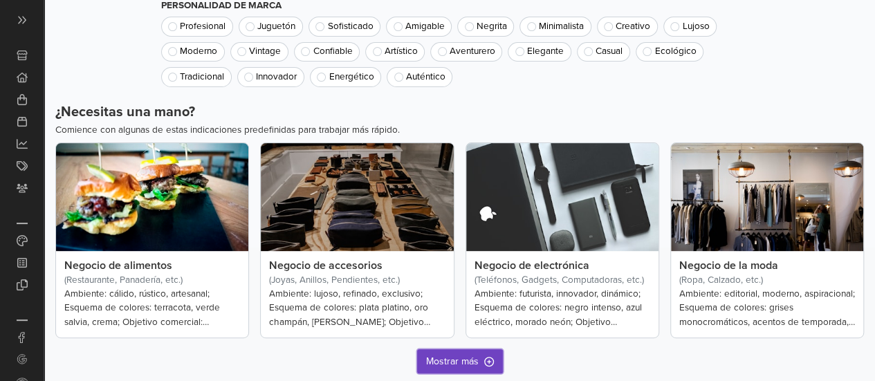
click at [443, 369] on button "Mostrar más" at bounding box center [460, 361] width 86 height 24
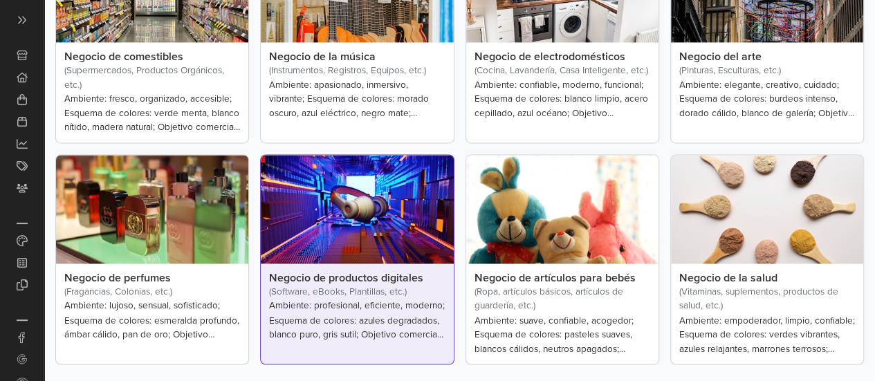
scroll to position [1001, 0]
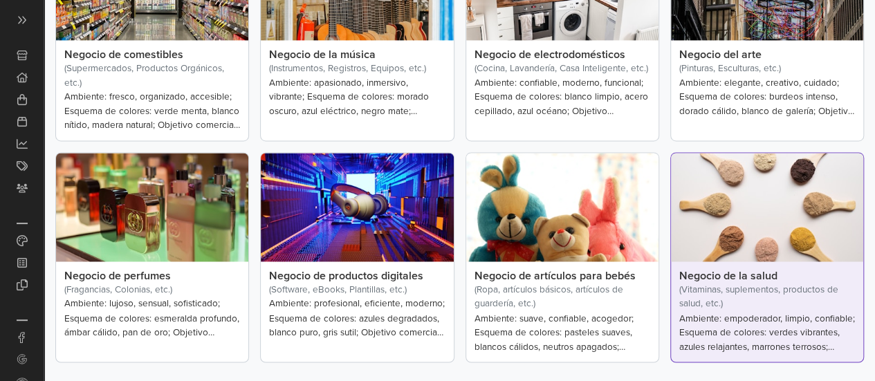
click at [730, 225] on img at bounding box center [767, 207] width 192 height 109
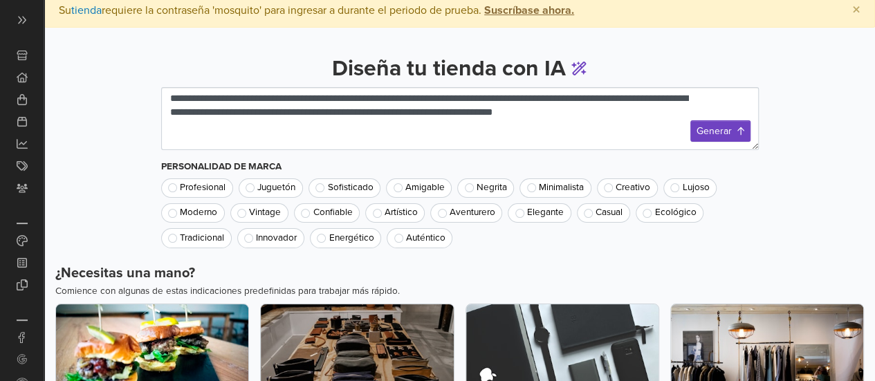
scroll to position [0, 0]
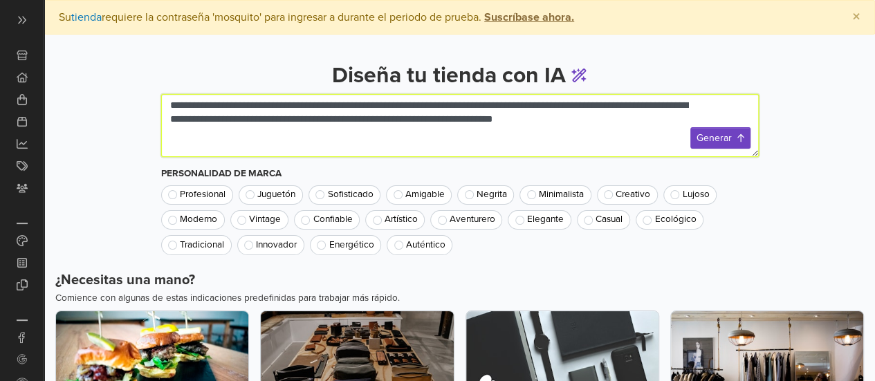
click at [591, 128] on textarea "**********" at bounding box center [460, 125] width 598 height 63
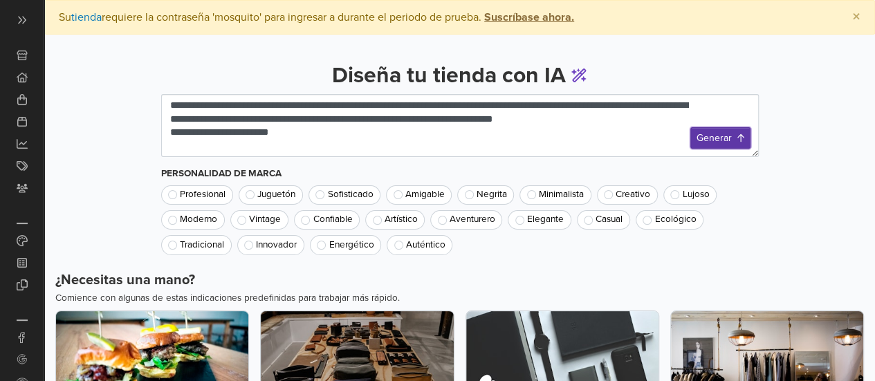
click at [733, 136] on button "Generar" at bounding box center [720, 137] width 60 height 21
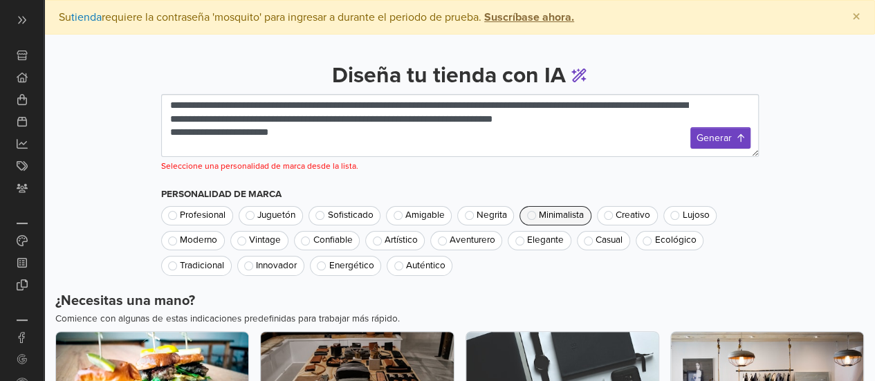
click at [544, 211] on span "Minimalista" at bounding box center [561, 216] width 45 height 10
click at [717, 139] on button "Generar" at bounding box center [720, 137] width 60 height 21
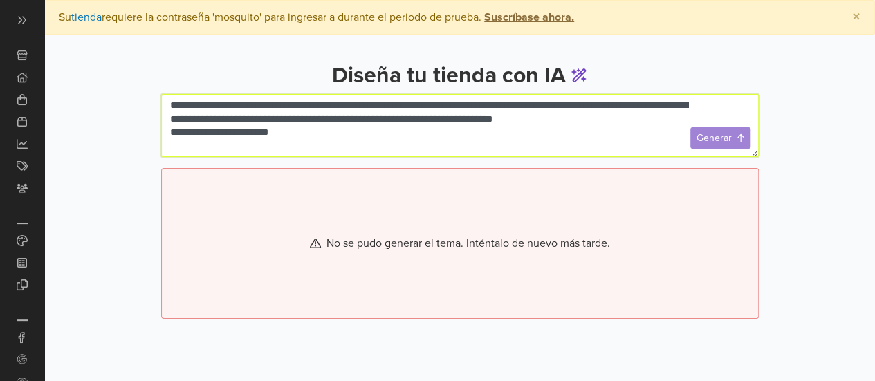
click at [636, 127] on textarea "**********" at bounding box center [460, 125] width 598 height 63
drag, startPoint x: 273, startPoint y: 133, endPoint x: 81, endPoint y: 177, distance: 196.5
click at [81, 177] on div "**********" at bounding box center [459, 185] width 831 height 301
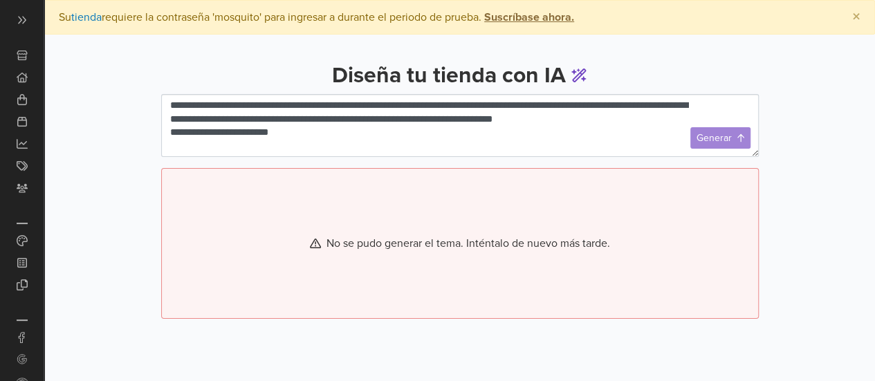
click at [107, 151] on div "**********" at bounding box center [459, 185] width 831 height 301
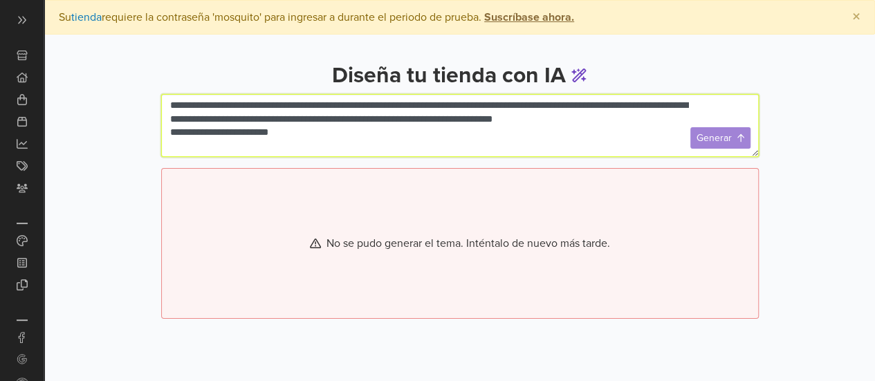
click at [175, 127] on textarea "**********" at bounding box center [460, 125] width 598 height 63
click at [169, 136] on textarea "**********" at bounding box center [460, 125] width 598 height 63
type textarea "**********"
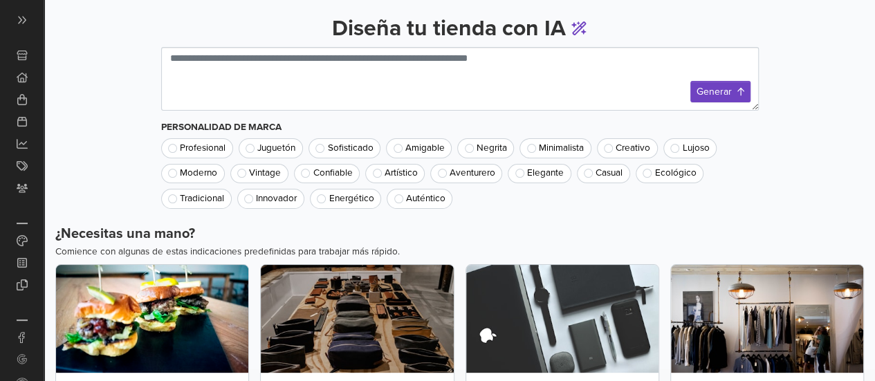
scroll to position [69, 0]
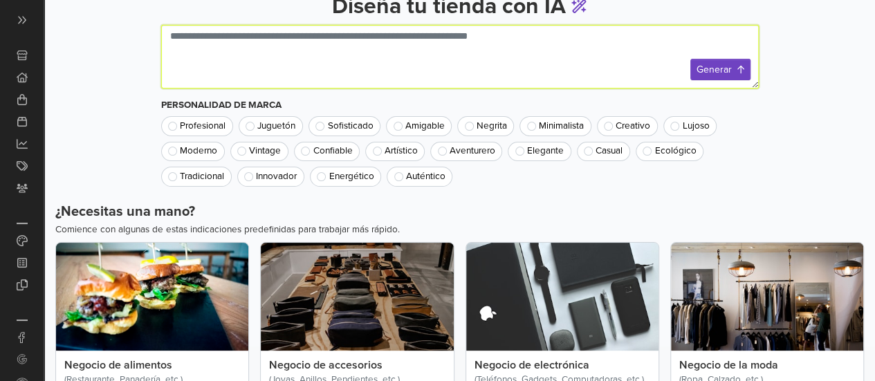
click at [631, 83] on textarea at bounding box center [460, 57] width 598 height 64
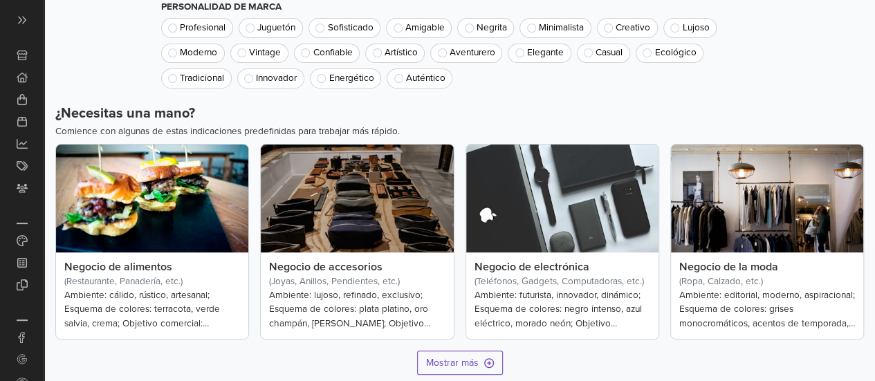
scroll to position [169, 0]
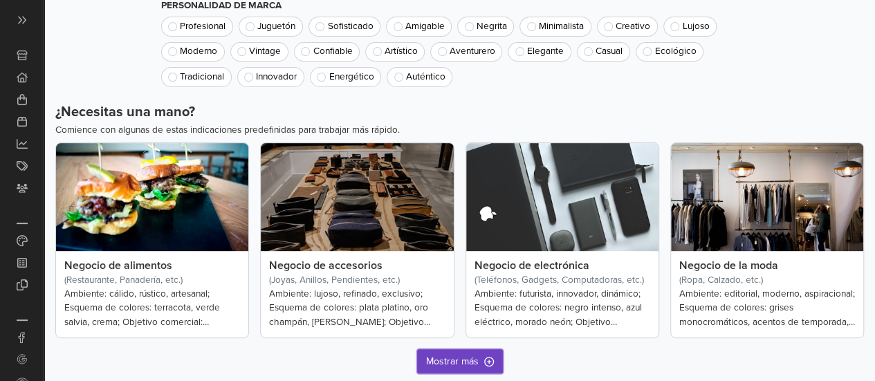
click at [470, 358] on span "Mostrar más" at bounding box center [452, 361] width 53 height 15
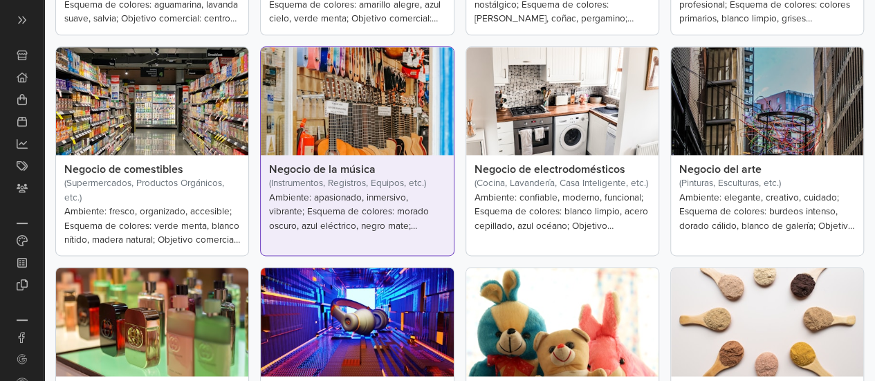
scroll to position [999, 0]
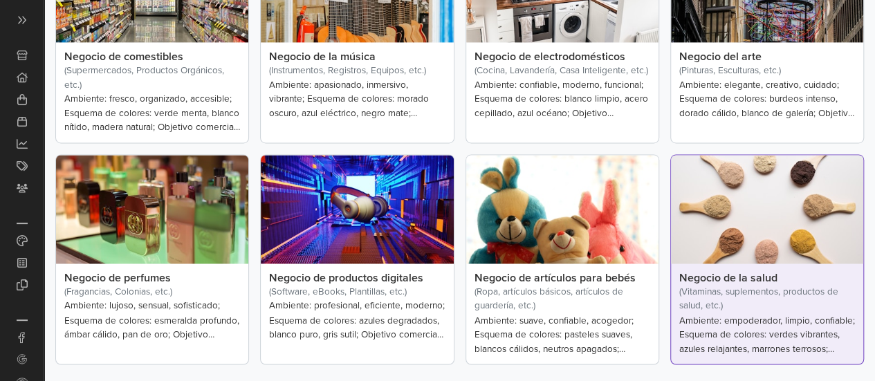
click at [762, 219] on img at bounding box center [767, 209] width 192 height 109
type textarea "**********"
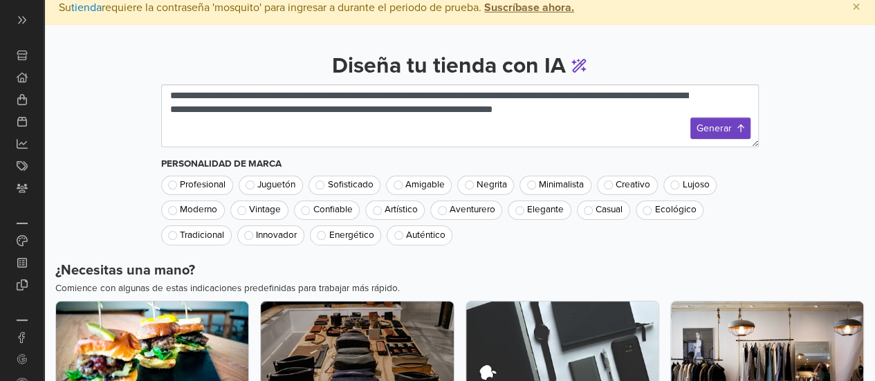
scroll to position [0, 0]
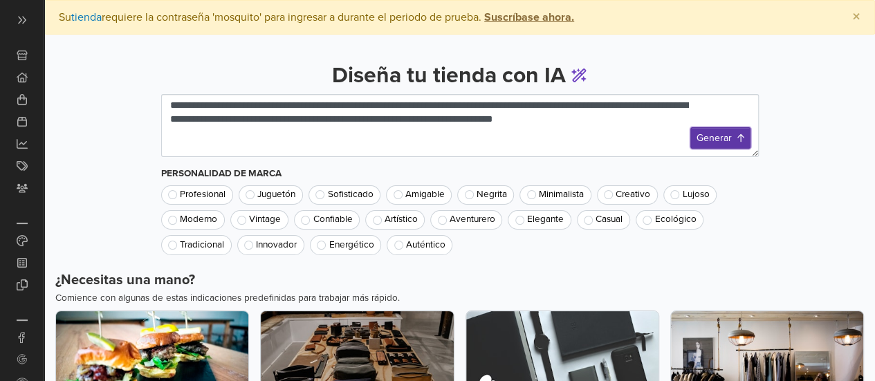
click at [718, 143] on button "Generar" at bounding box center [720, 137] width 60 height 21
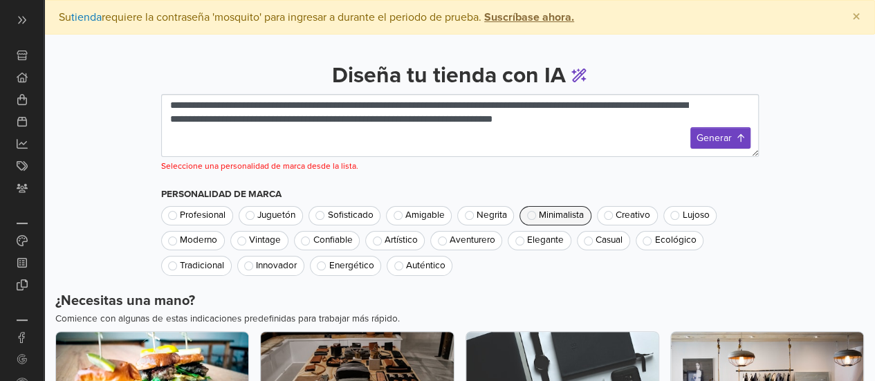
click at [555, 216] on span "Minimalista" at bounding box center [561, 216] width 45 height 10
click at [717, 138] on button "Generar" at bounding box center [720, 137] width 60 height 21
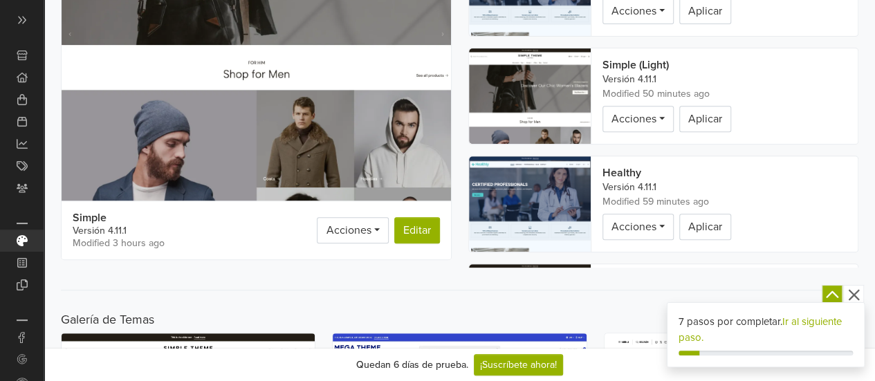
scroll to position [69, 0]
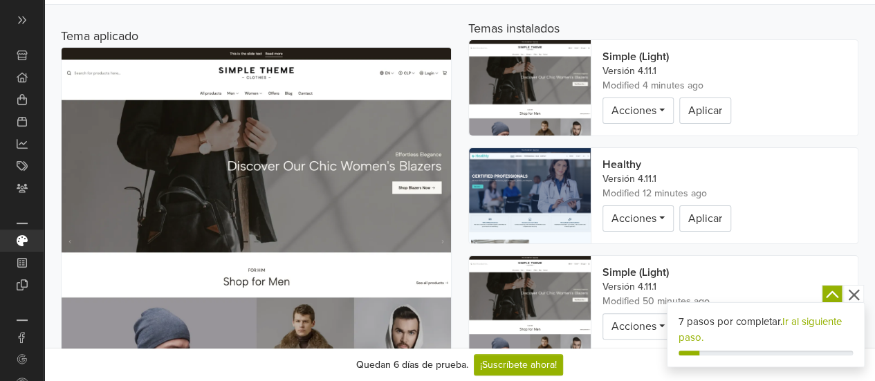
click at [309, 185] on img at bounding box center [256, 296] width 389 height 497
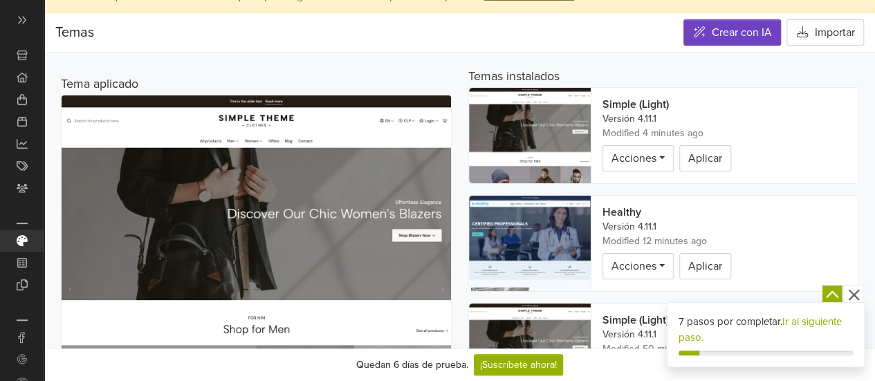
scroll to position [0, 0]
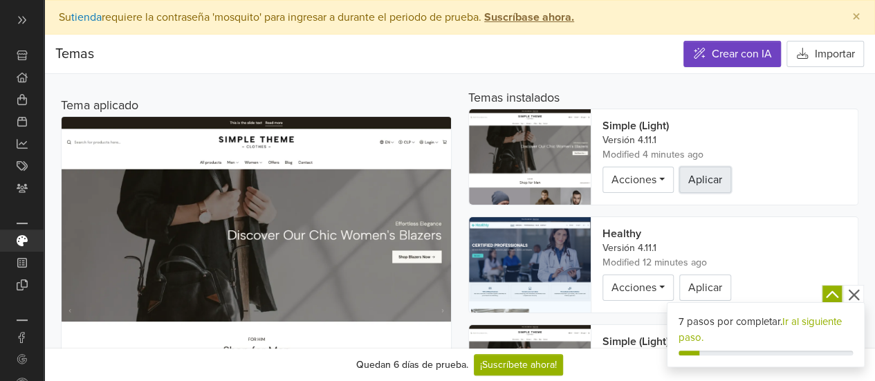
click at [689, 176] on button "Aplicar" at bounding box center [705, 180] width 52 height 26
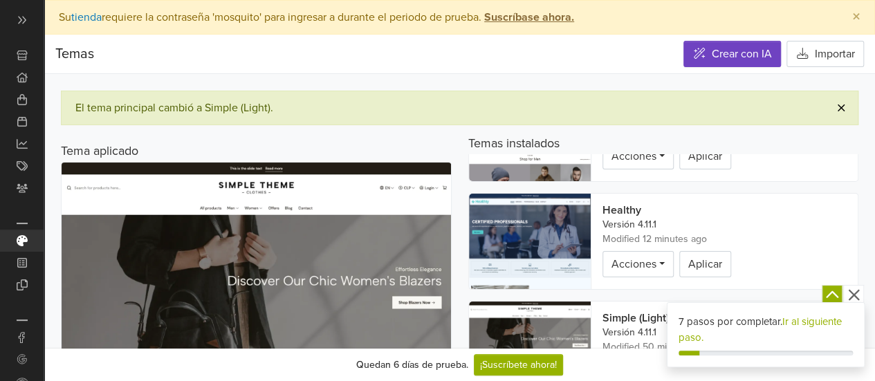
scroll to position [103, 0]
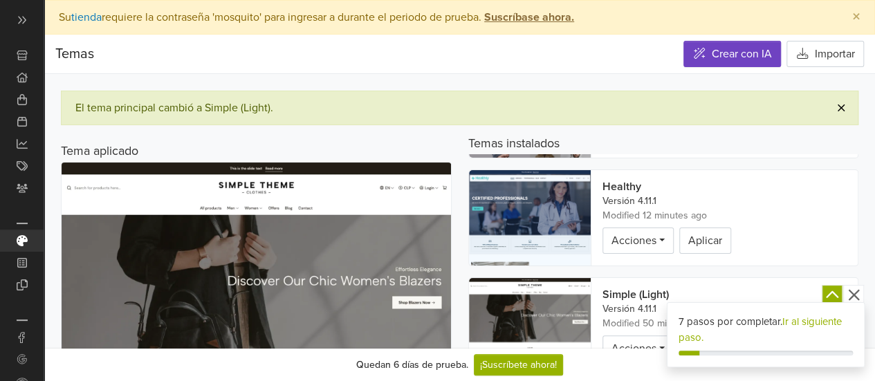
click at [813, 319] on link "Ir al siguiente paso." at bounding box center [760, 329] width 163 height 28
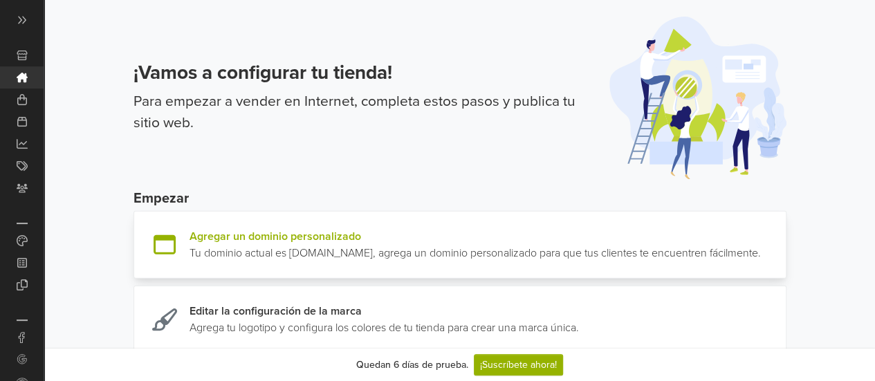
click at [761, 230] on link at bounding box center [761, 244] width 0 height 33
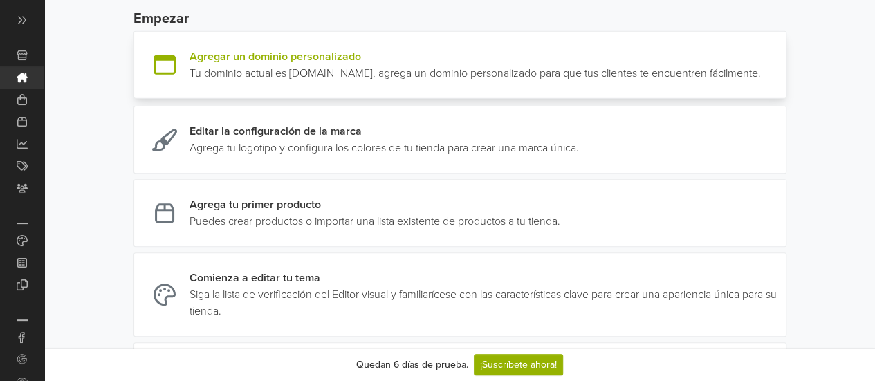
scroll to position [138, 0]
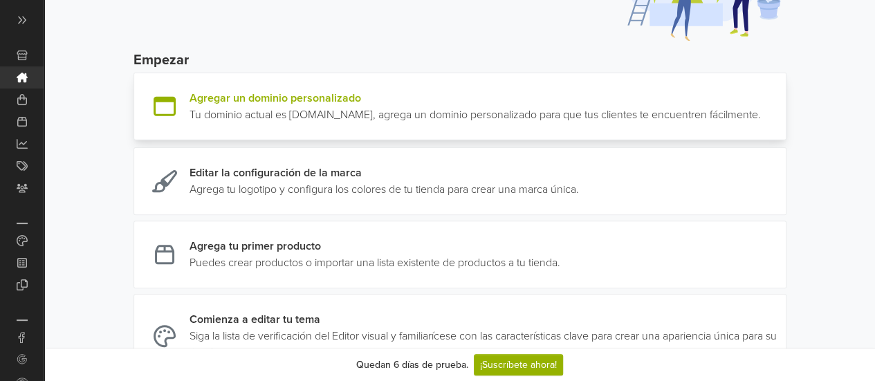
click at [761, 113] on link at bounding box center [761, 106] width 0 height 33
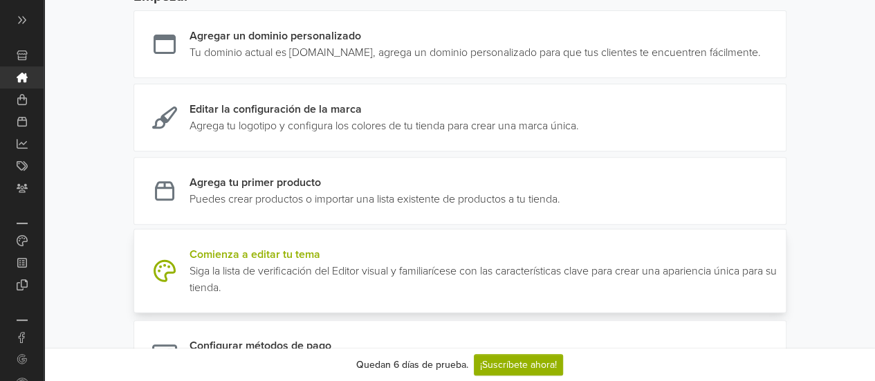
scroll to position [207, 0]
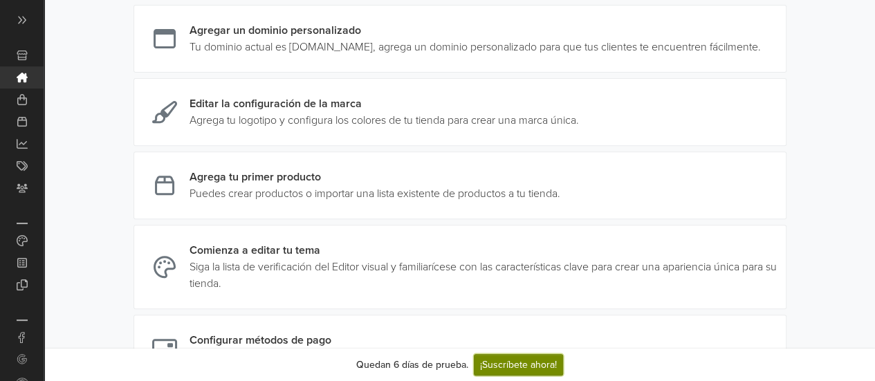
click at [531, 356] on link "¡Suscríbete ahora!" at bounding box center [518, 364] width 89 height 21
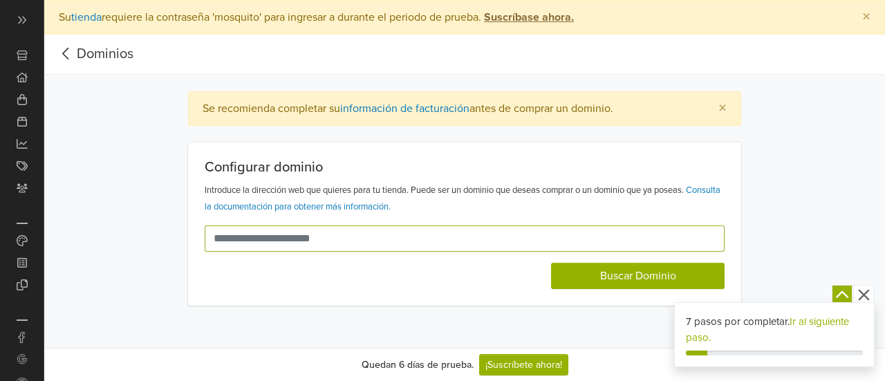
click at [499, 230] on input "text" at bounding box center [457, 238] width 504 height 26
drag, startPoint x: 498, startPoint y: 231, endPoint x: 210, endPoint y: 266, distance: 290.6
click at [213, 265] on form "Buscar Dominio" at bounding box center [465, 257] width 520 height 64
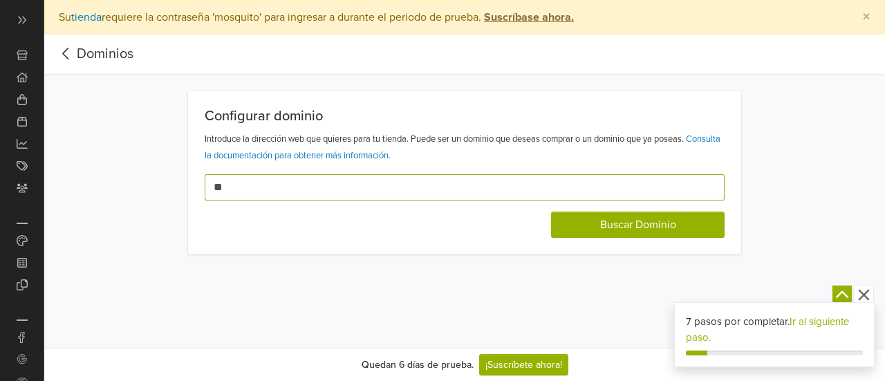
type input "*"
drag, startPoint x: 241, startPoint y: 190, endPoint x: 113, endPoint y: 190, distance: 128.0
click at [113, 190] on div "**********" at bounding box center [465, 172] width 808 height 163
click at [303, 192] on input "**********" at bounding box center [457, 187] width 504 height 26
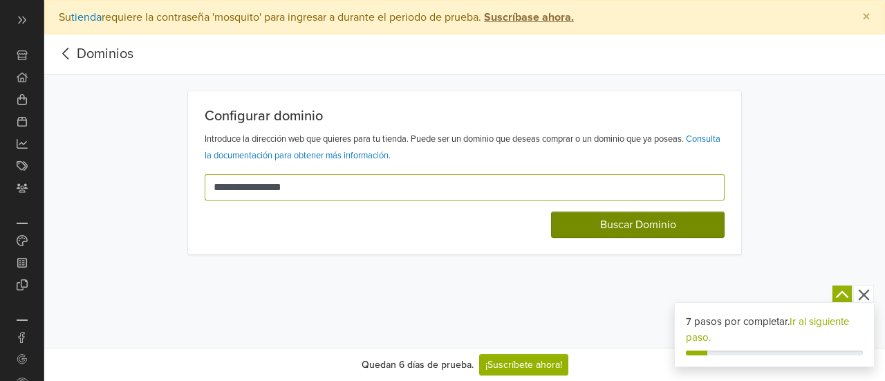
type input "**********"
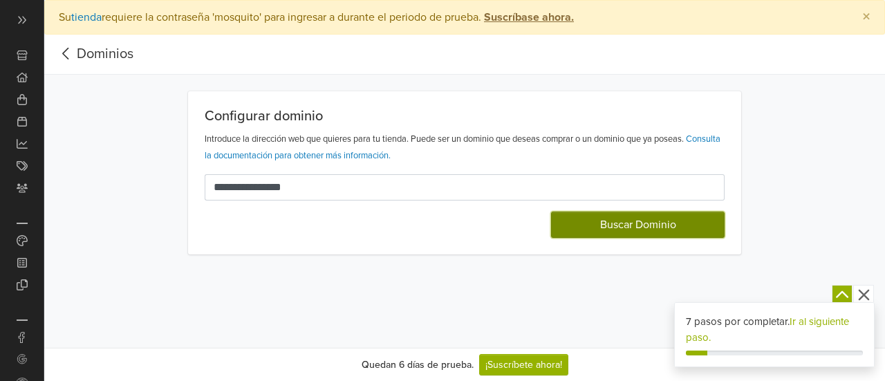
click at [670, 229] on button "Buscar Dominio" at bounding box center [638, 225] width 174 height 26
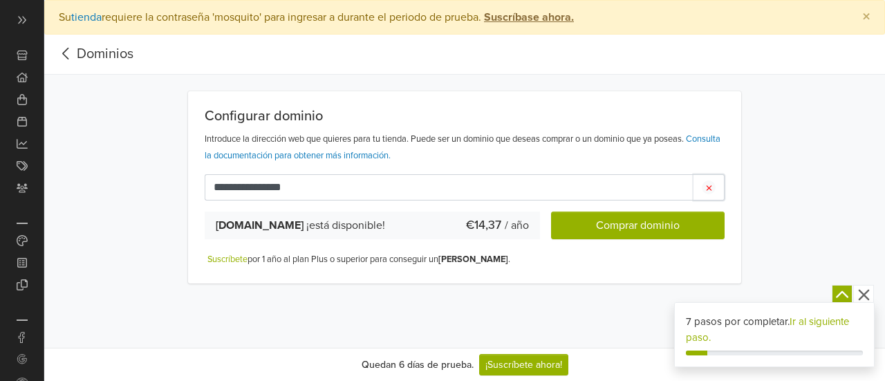
click at [707, 184] on icon "button" at bounding box center [709, 188] width 6 height 8
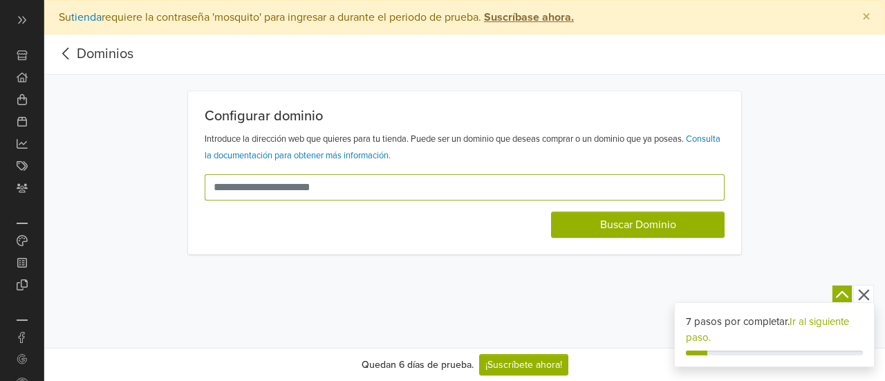
click at [369, 187] on input "text" at bounding box center [457, 187] width 504 height 26
drag, startPoint x: 160, startPoint y: 183, endPoint x: 35, endPoint y: 192, distance: 125.5
click at [35, 192] on div "Ver Tienda Inicio 7 Pedidos Todos los Pedidos Beta" at bounding box center [442, 190] width 885 height 381
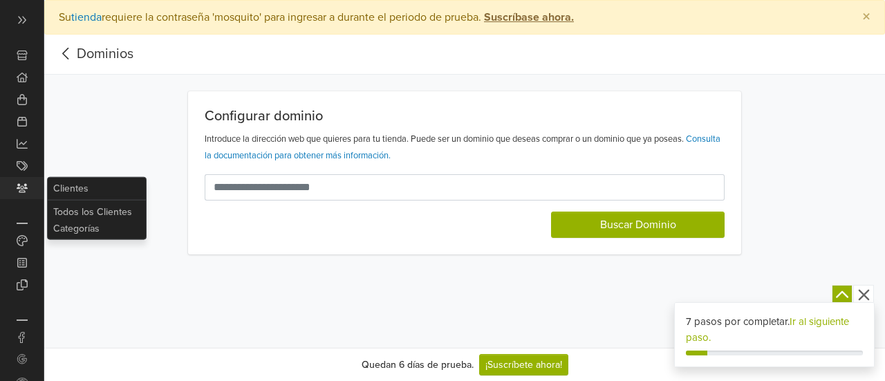
click at [35, 192] on link "Clientes" at bounding box center [22, 188] width 44 height 22
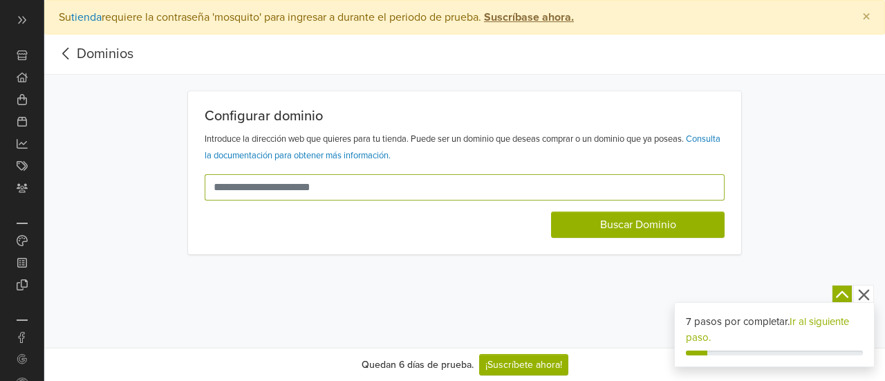
click at [251, 181] on input "text" at bounding box center [457, 187] width 504 height 26
type input "**********"
click at [551, 212] on button "Buscar Dominio" at bounding box center [638, 225] width 174 height 26
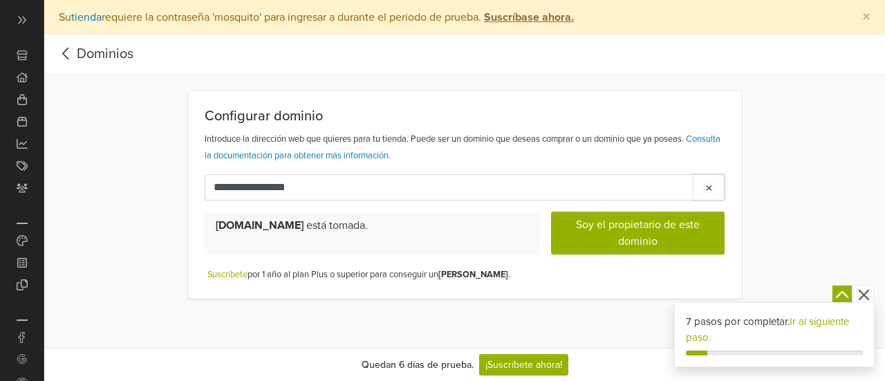
click at [707, 192] on div "button" at bounding box center [709, 188] width 14 height 14
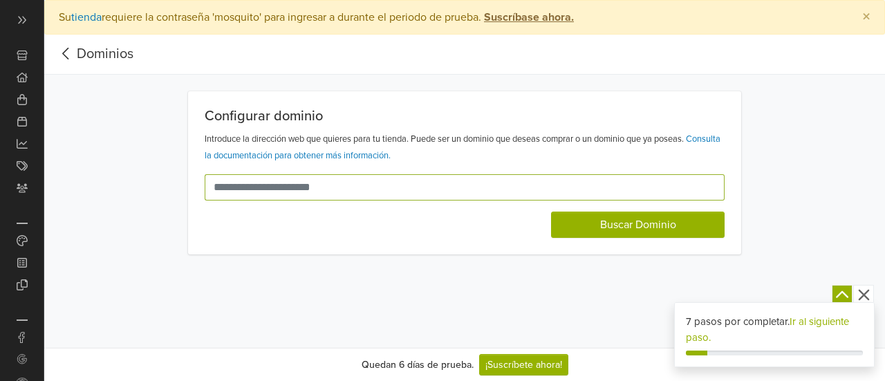
drag, startPoint x: 348, startPoint y: 194, endPoint x: 51, endPoint y: 203, distance: 296.9
click at [51, 203] on div "Configurar dominio Introduce la dirección web que quieres para tu tienda. Puede…" at bounding box center [464, 172] width 841 height 163
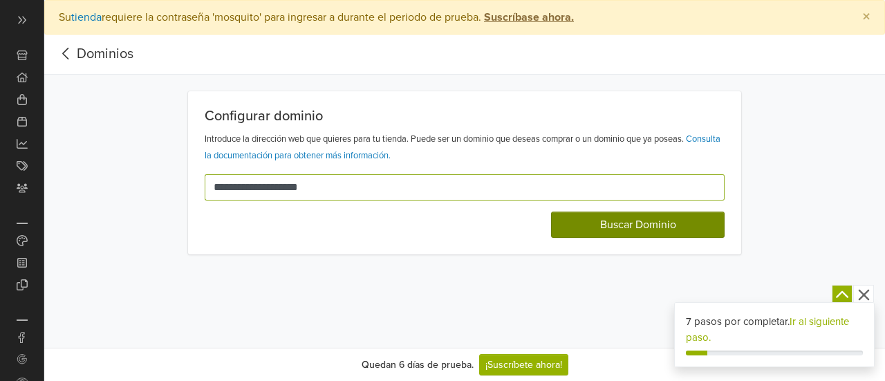
type input "**********"
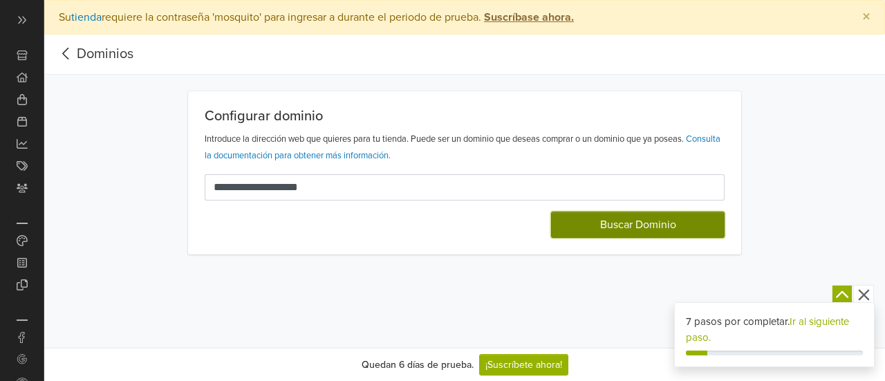
click at [631, 212] on button "Buscar Dominio" at bounding box center [638, 225] width 174 height 26
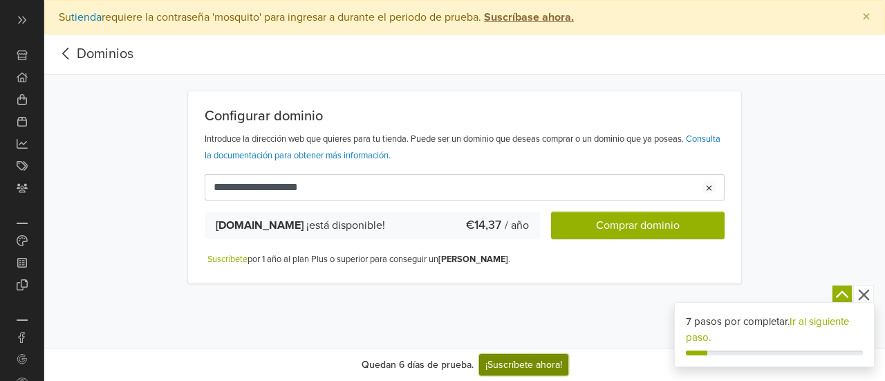
click at [539, 369] on link "¡Suscríbete ahora!" at bounding box center [523, 364] width 89 height 21
